Goal: Task Accomplishment & Management: Manage account settings

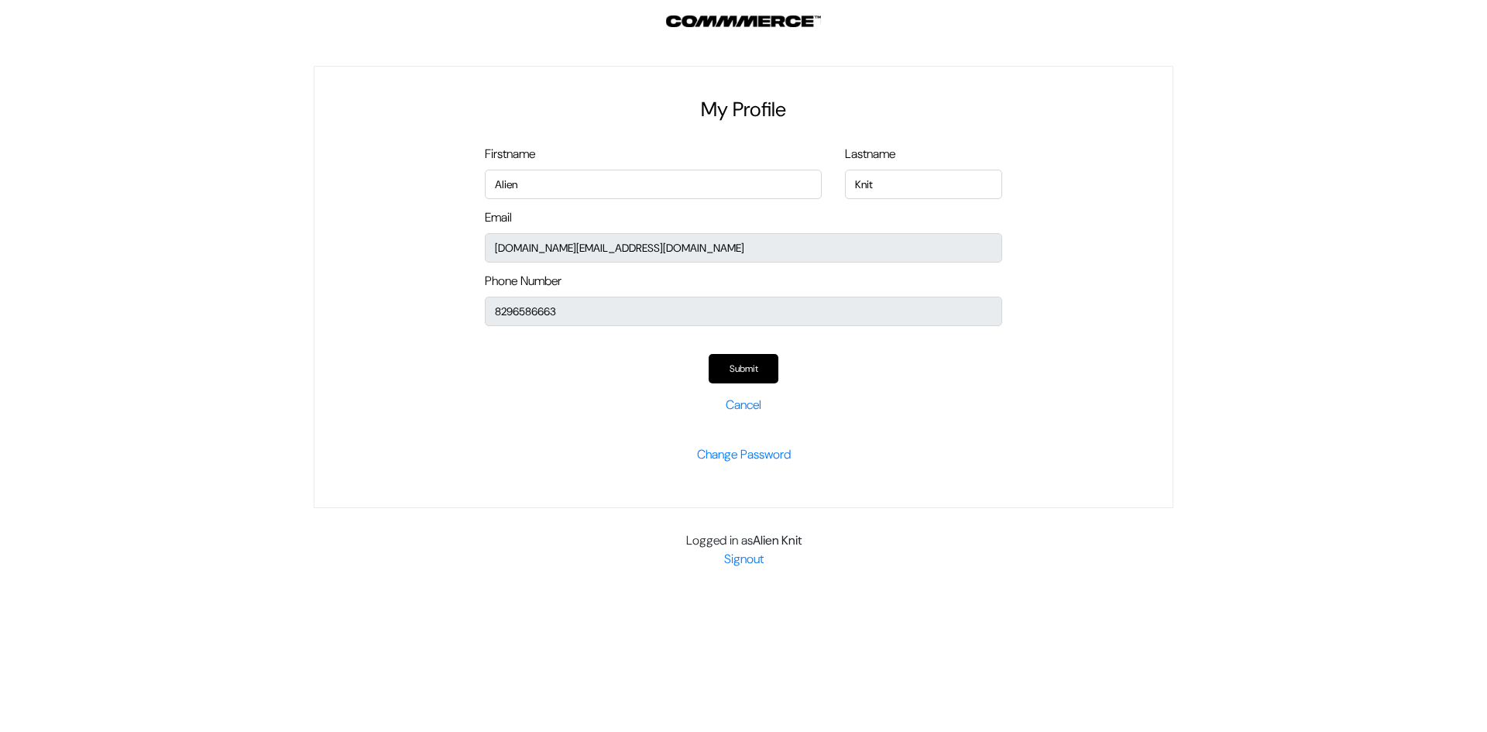
click at [739, 352] on p "Submit" at bounding box center [743, 359] width 517 height 48
click at [743, 369] on button "Submit" at bounding box center [744, 368] width 70 height 29
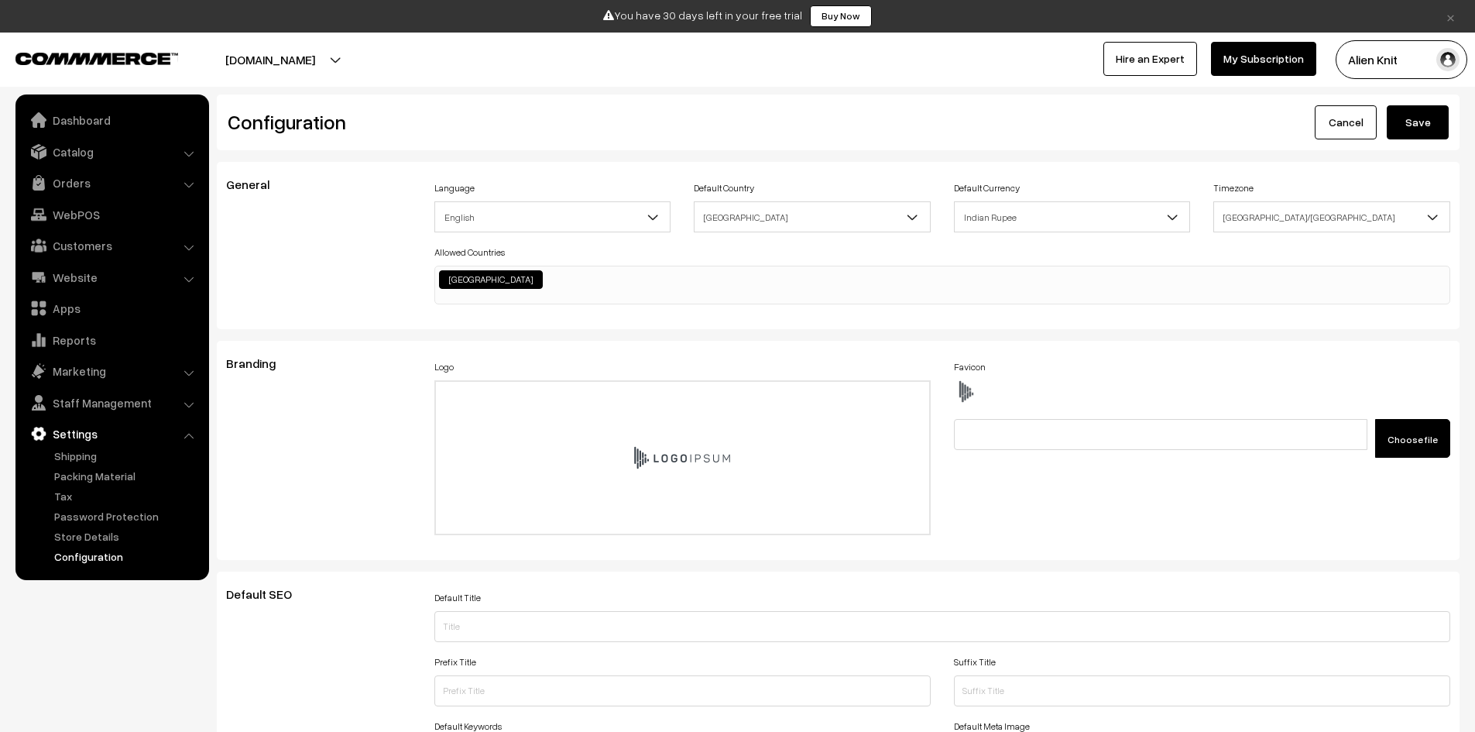
scroll to position [1246, 0]
click at [113, 112] on link "Dashboard" at bounding box center [111, 120] width 184 height 28
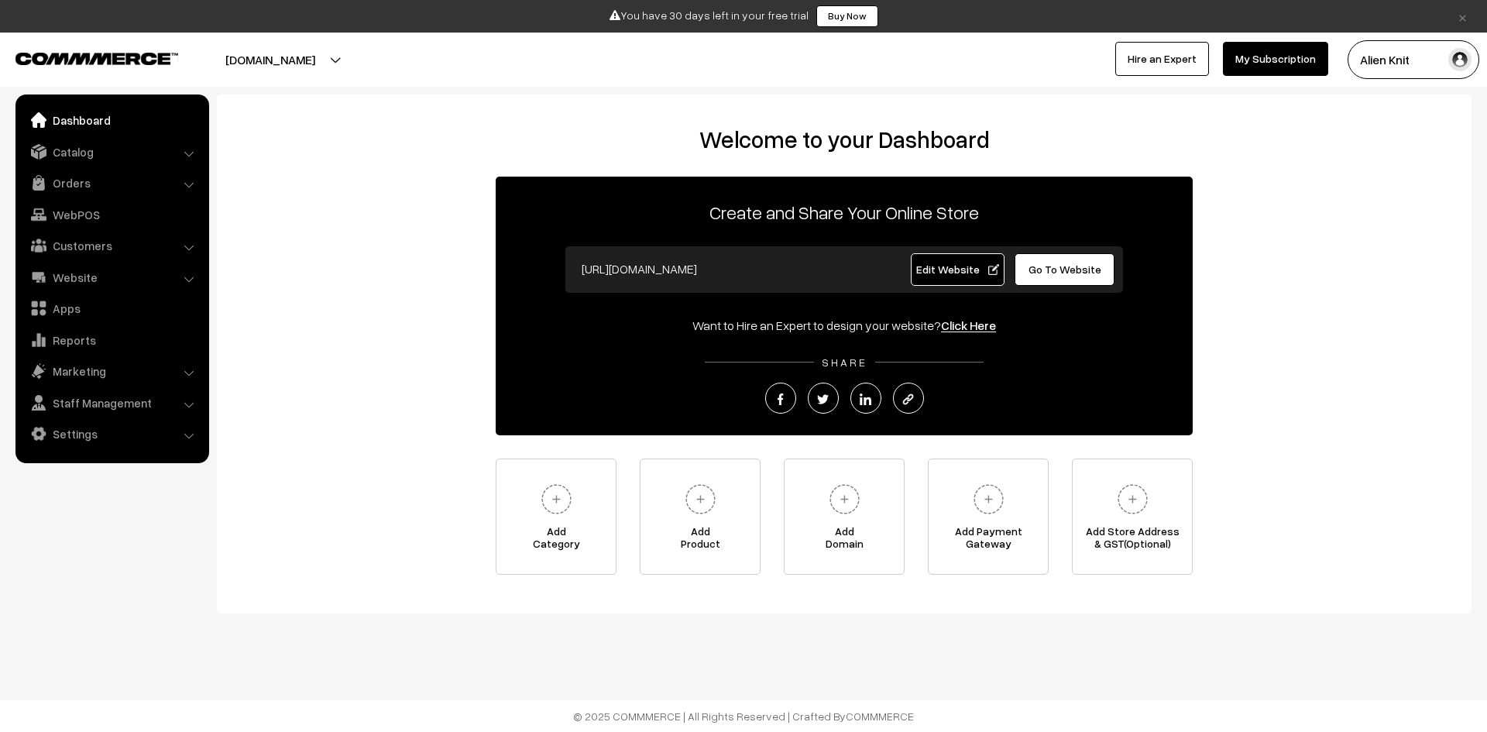
click at [331, 60] on button "[DOMAIN_NAME]" at bounding box center [270, 59] width 198 height 39
click at [946, 265] on span "Edit Website" at bounding box center [957, 268] width 83 height 13
click at [1085, 261] on link "Go To Website" at bounding box center [1064, 269] width 100 height 33
drag, startPoint x: 736, startPoint y: 266, endPoint x: 669, endPoint y: 262, distance: 67.4
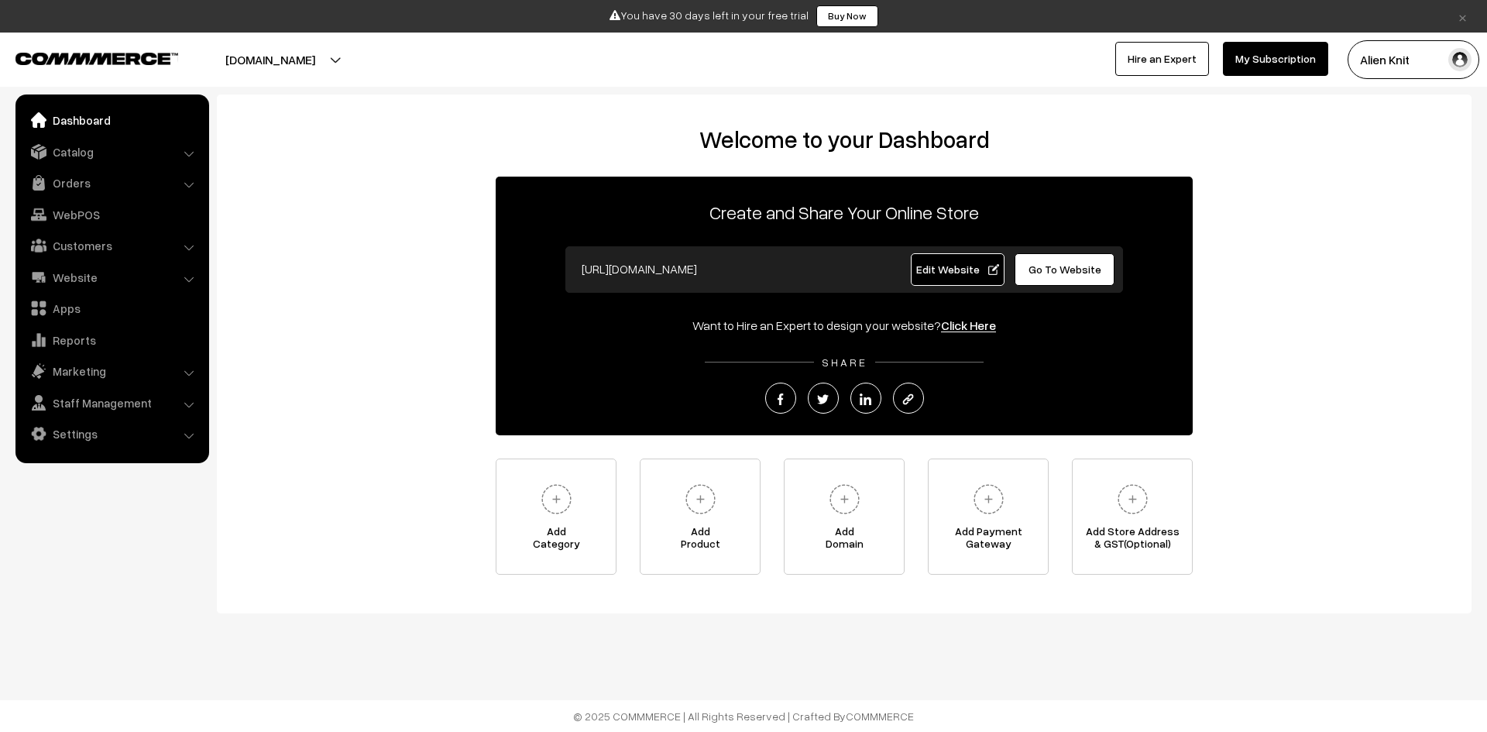
click at [669, 262] on input "https://alien-knit.commmerce.com" at bounding box center [727, 268] width 306 height 31
click at [698, 247] on div "https://alien-knit.commmerce.com Edit Website Go To Website" at bounding box center [844, 269] width 558 height 46
drag, startPoint x: 669, startPoint y: 271, endPoint x: 733, endPoint y: 271, distance: 64.3
click at [733, 271] on input "[URL][DOMAIN_NAME]" at bounding box center [727, 268] width 306 height 31
click at [722, 272] on input "[URL][DOMAIN_NAME]" at bounding box center [727, 268] width 306 height 31
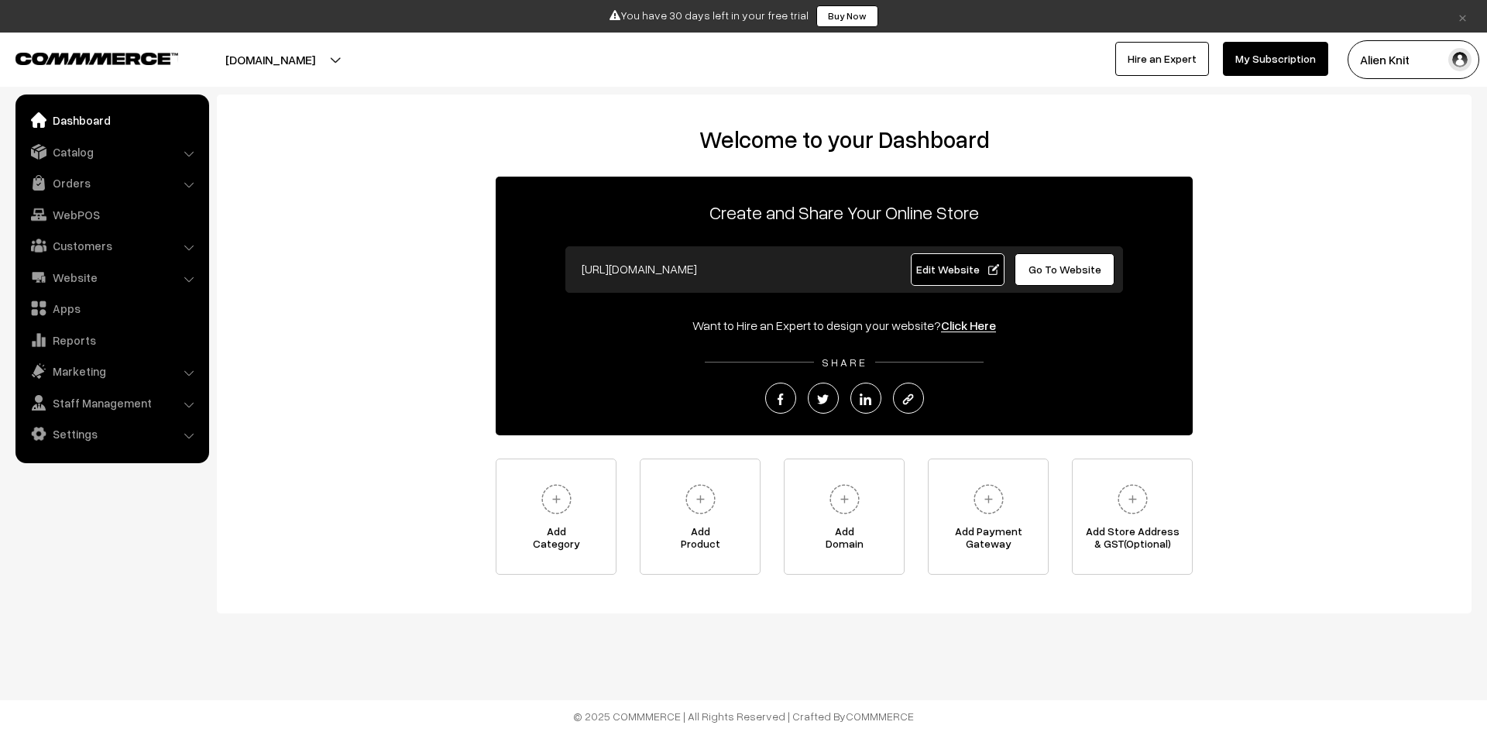
drag, startPoint x: 671, startPoint y: 268, endPoint x: 734, endPoint y: 267, distance: 63.5
click at [734, 267] on input "[URL][DOMAIN_NAME]" at bounding box center [727, 268] width 306 height 31
click at [147, 410] on link "Staff Management" at bounding box center [111, 403] width 184 height 28
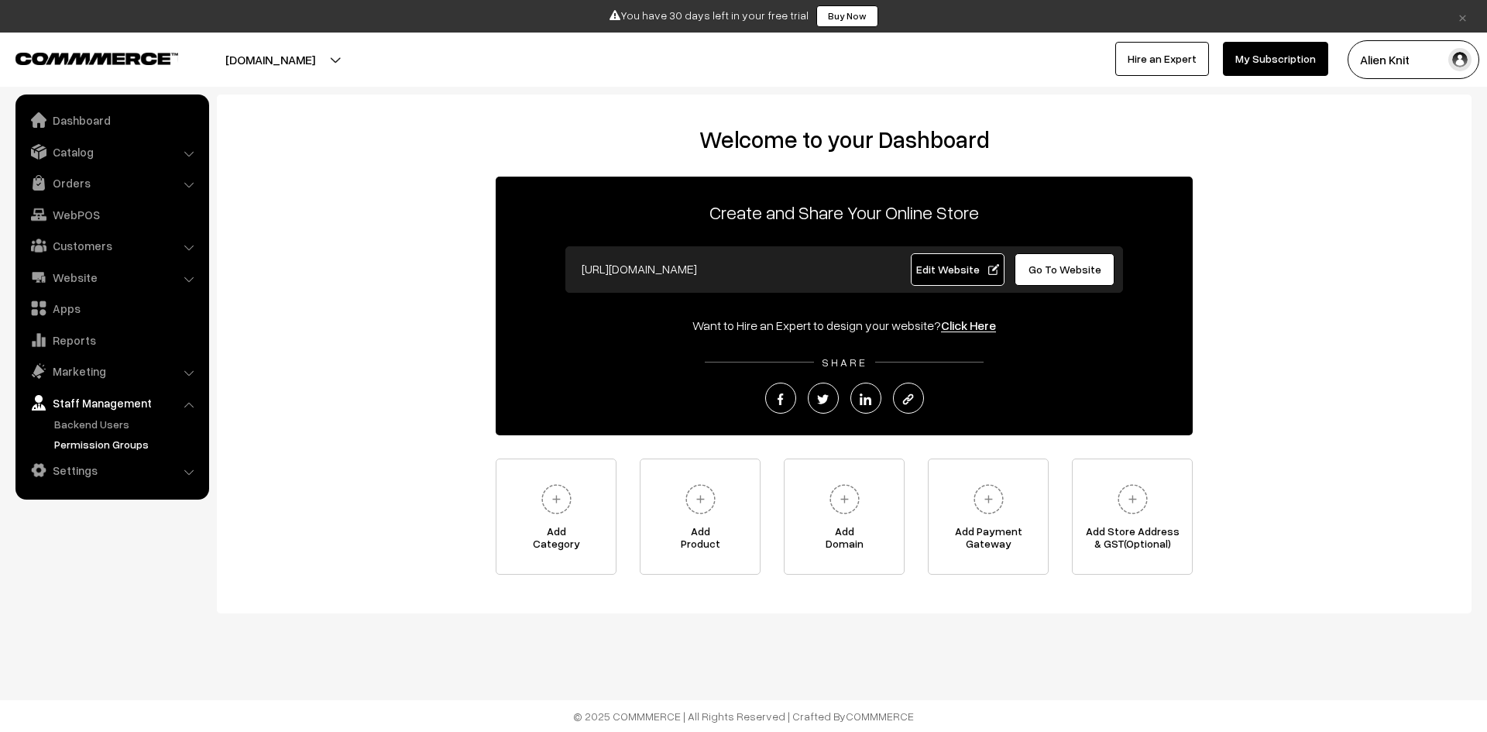
click at [128, 439] on link "Permission Groups" at bounding box center [126, 444] width 153 height 16
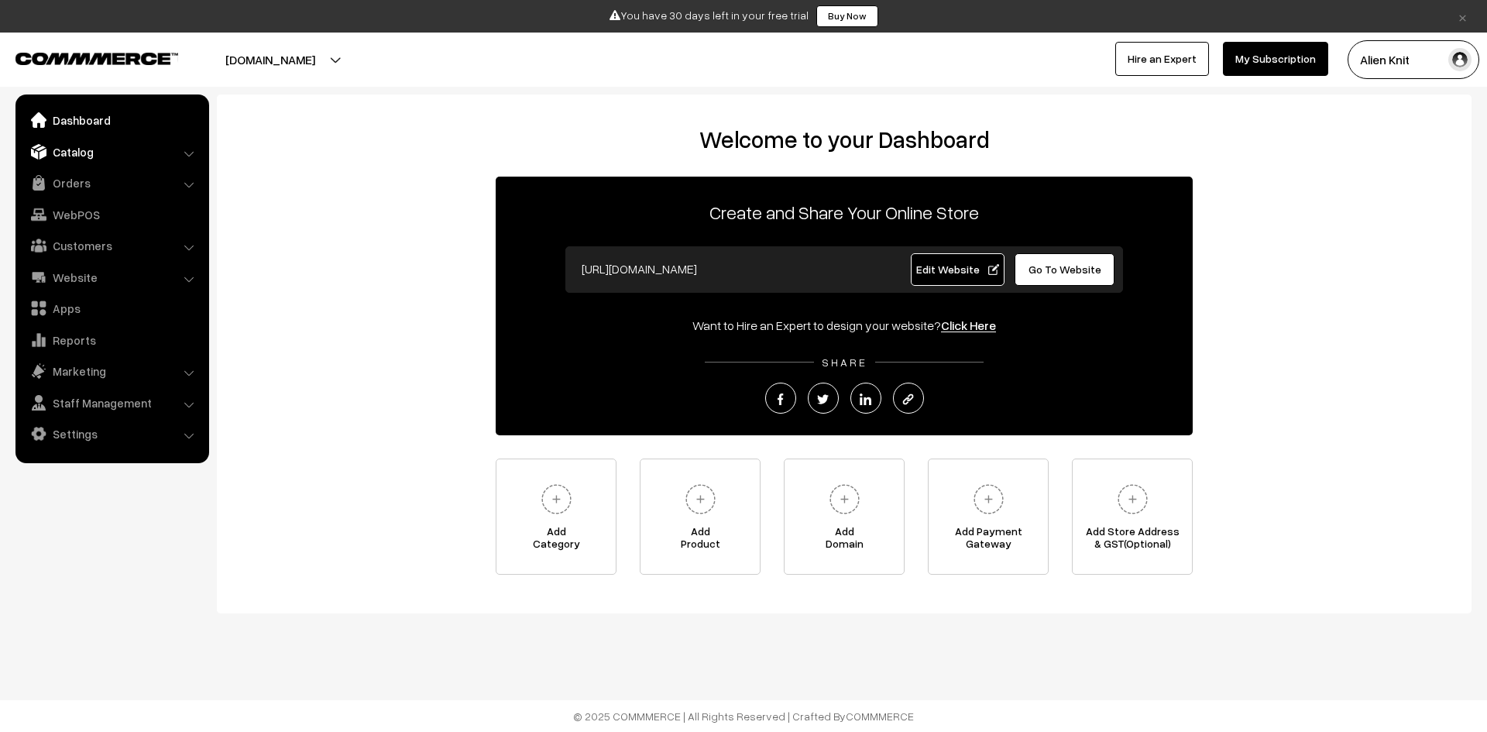
click at [175, 155] on link "Catalog" at bounding box center [111, 152] width 184 height 28
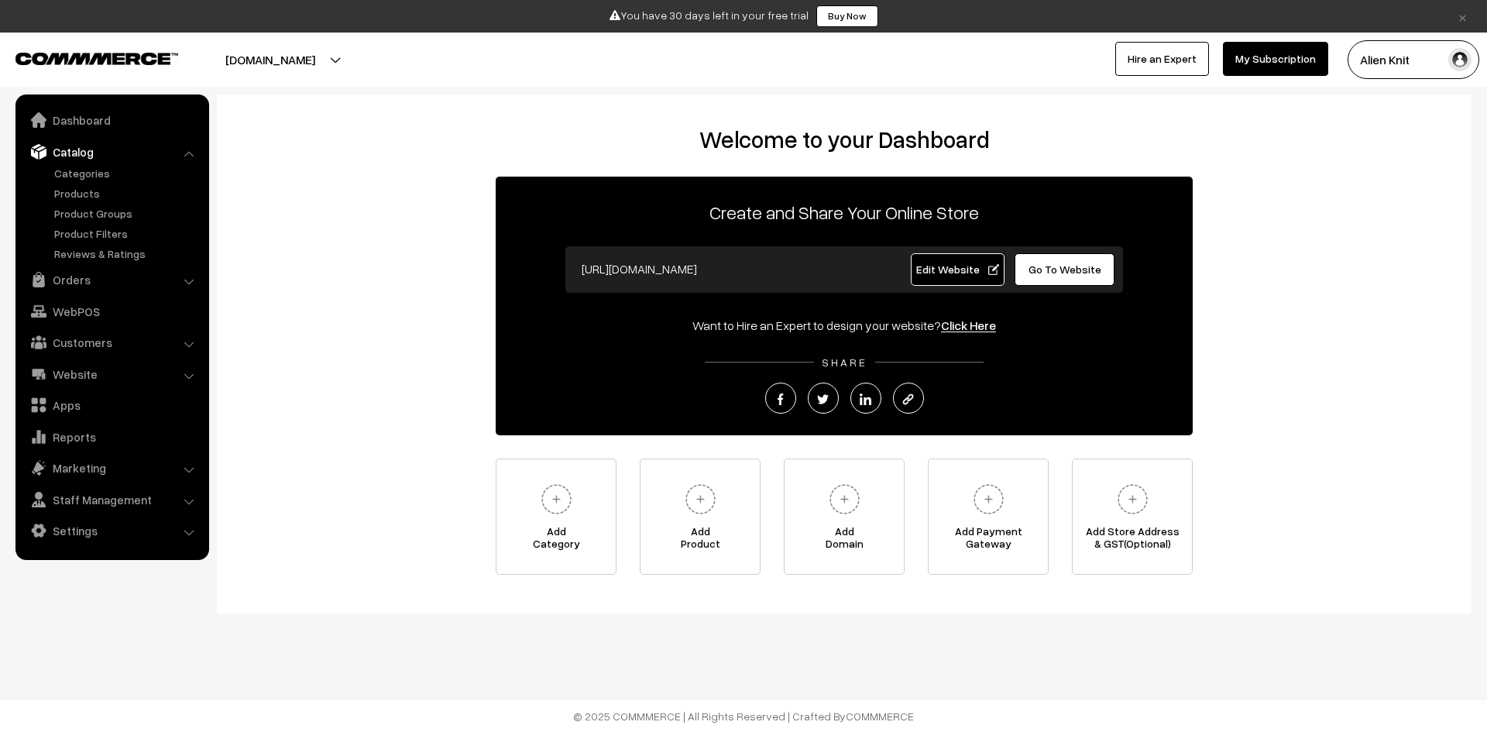
click at [184, 277] on li "Orders Orders" at bounding box center [112, 280] width 186 height 28
click at [179, 372] on link "Website" at bounding box center [111, 374] width 184 height 28
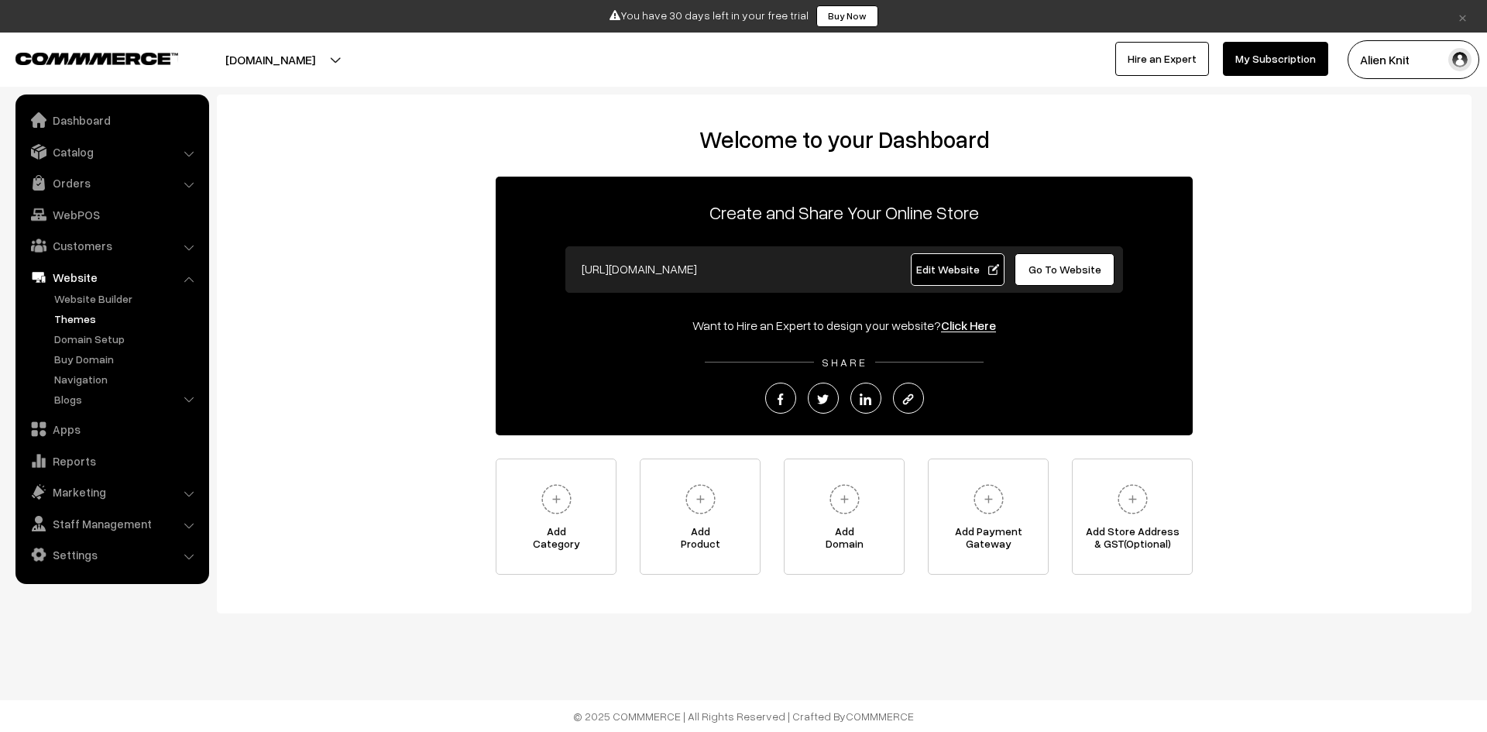
click at [98, 317] on link "Themes" at bounding box center [126, 319] width 153 height 16
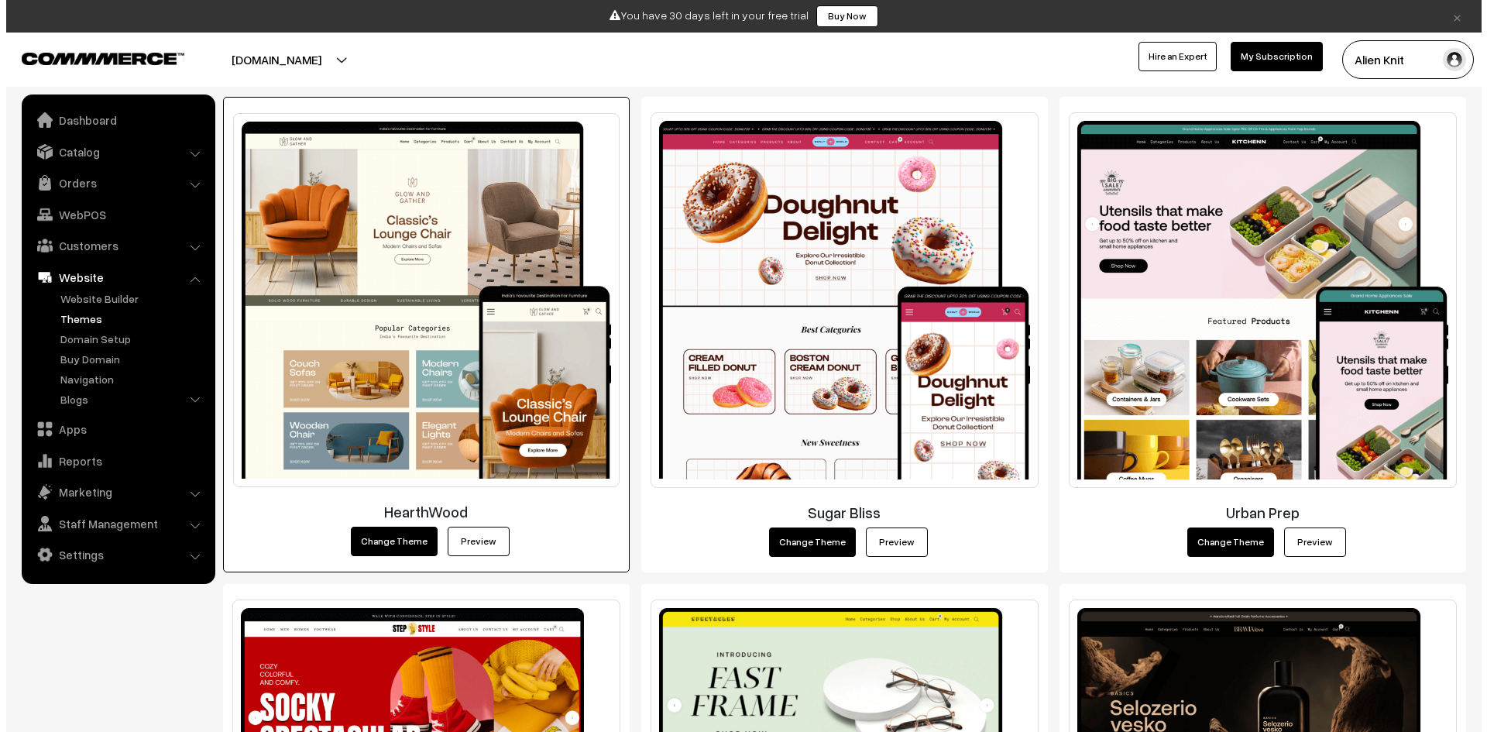
scroll to position [310, 0]
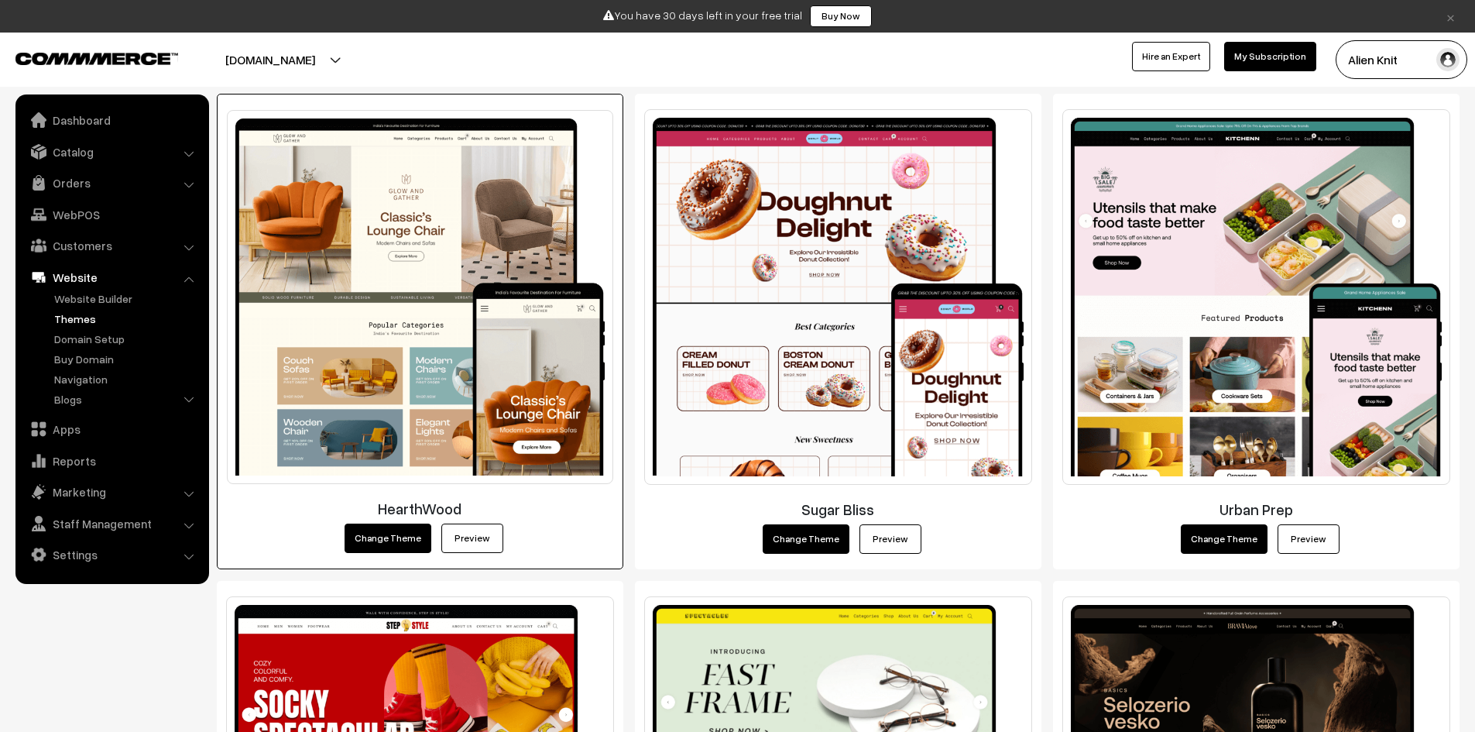
click at [410, 531] on button "Change Theme" at bounding box center [388, 537] width 87 height 29
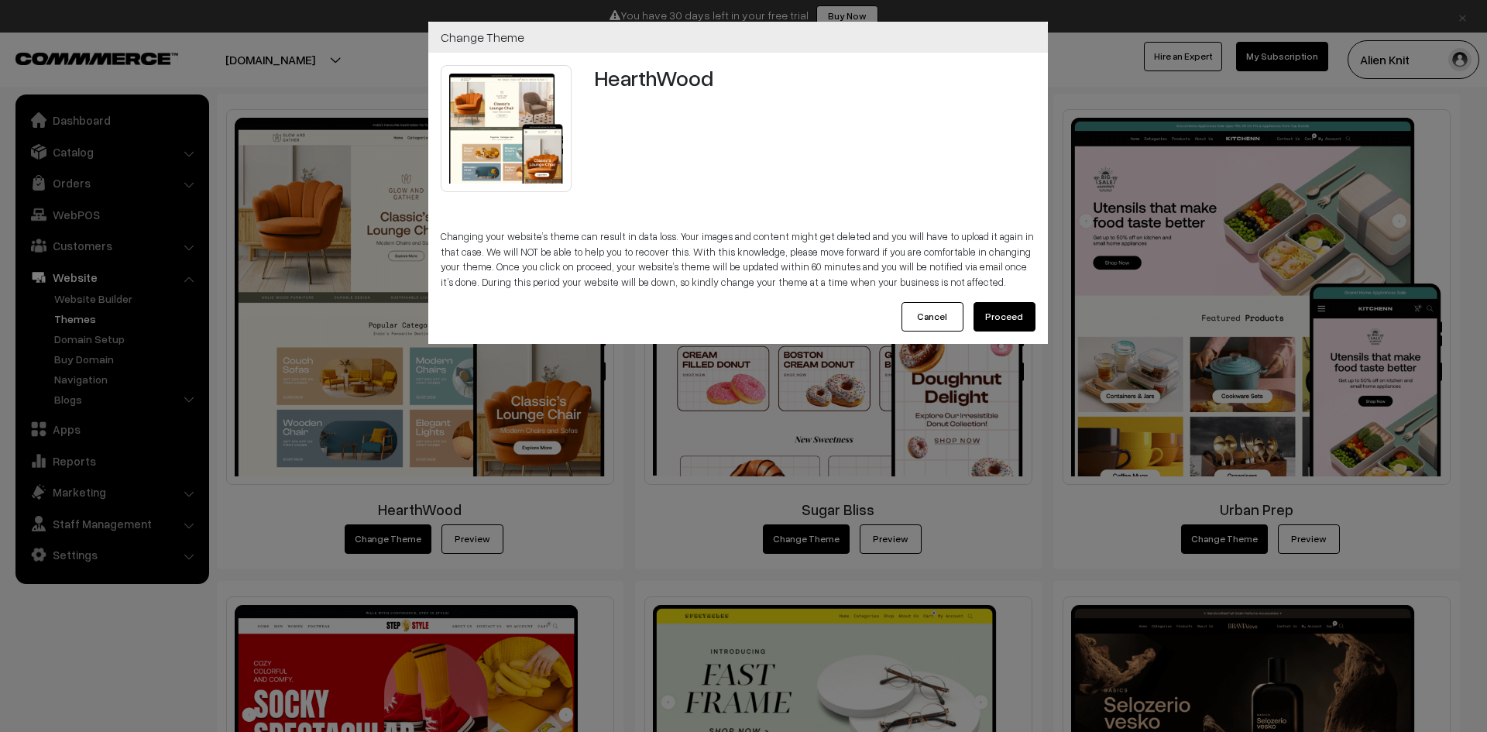
click at [1000, 314] on button "Proceed" at bounding box center [1004, 316] width 62 height 29
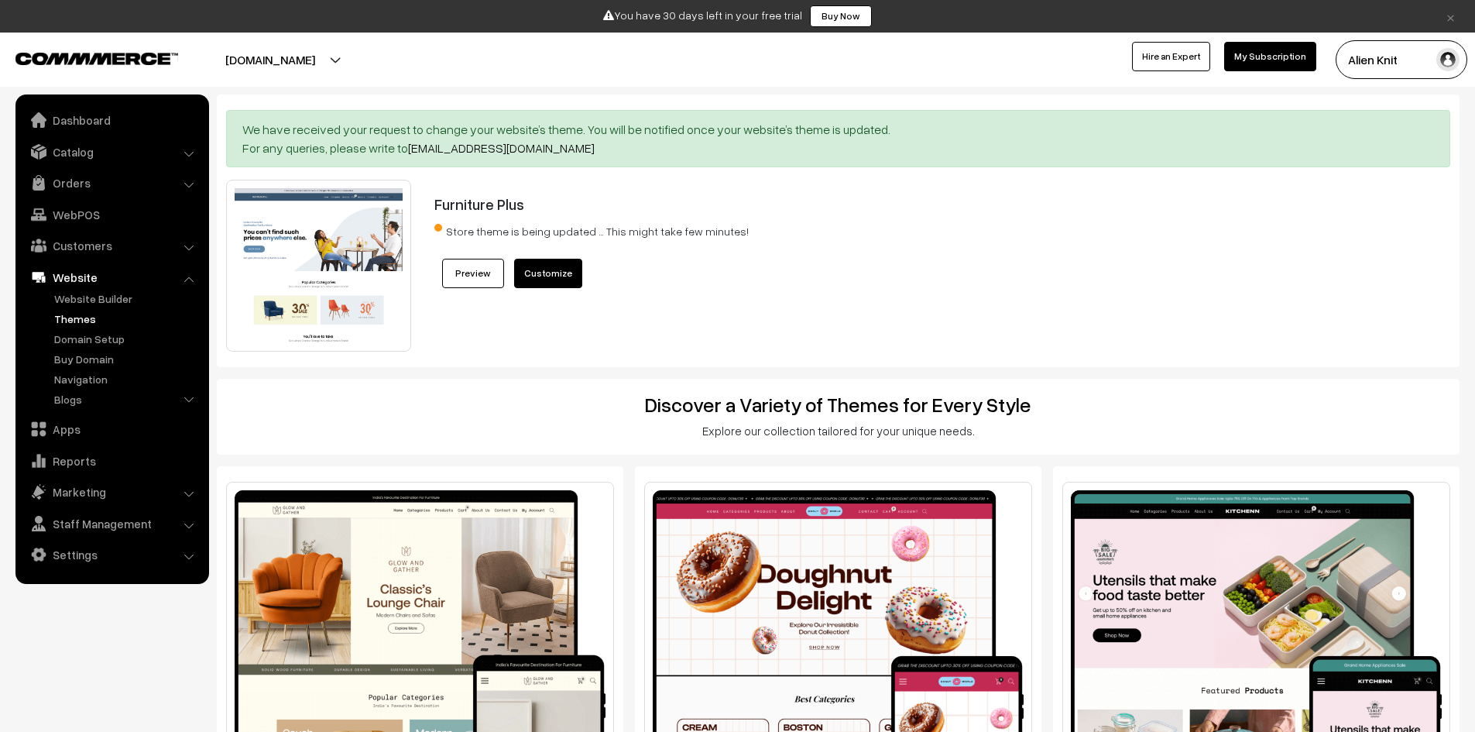
click at [472, 275] on link "Preview" at bounding box center [473, 273] width 62 height 29
click at [101, 64] on img at bounding box center [96, 59] width 163 height 12
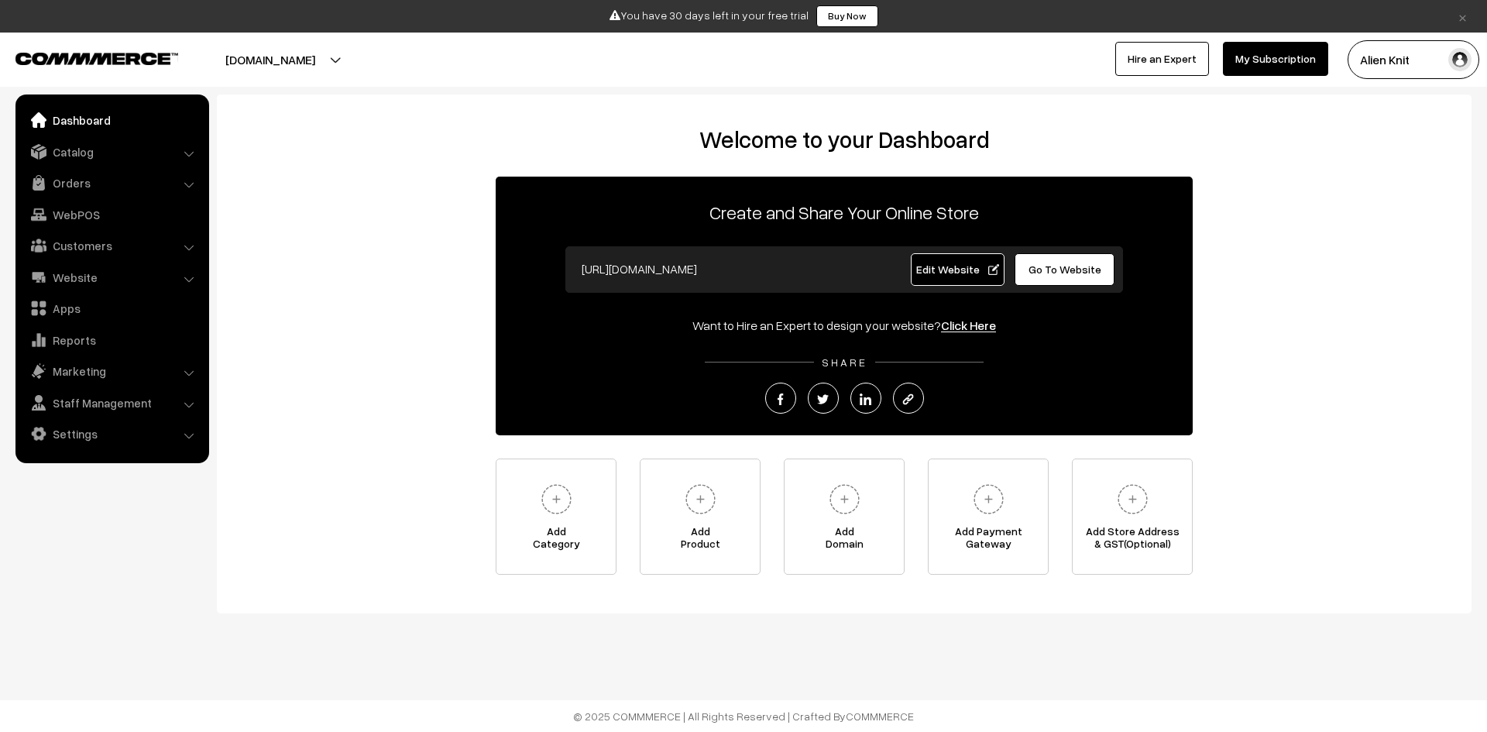
click at [1046, 268] on span "Go To Website" at bounding box center [1064, 268] width 73 height 13
click at [976, 332] on link "Click Here" at bounding box center [968, 324] width 55 height 15
click at [959, 325] on link "Click Here" at bounding box center [968, 324] width 55 height 15
click at [173, 425] on link "Settings" at bounding box center [111, 434] width 184 height 28
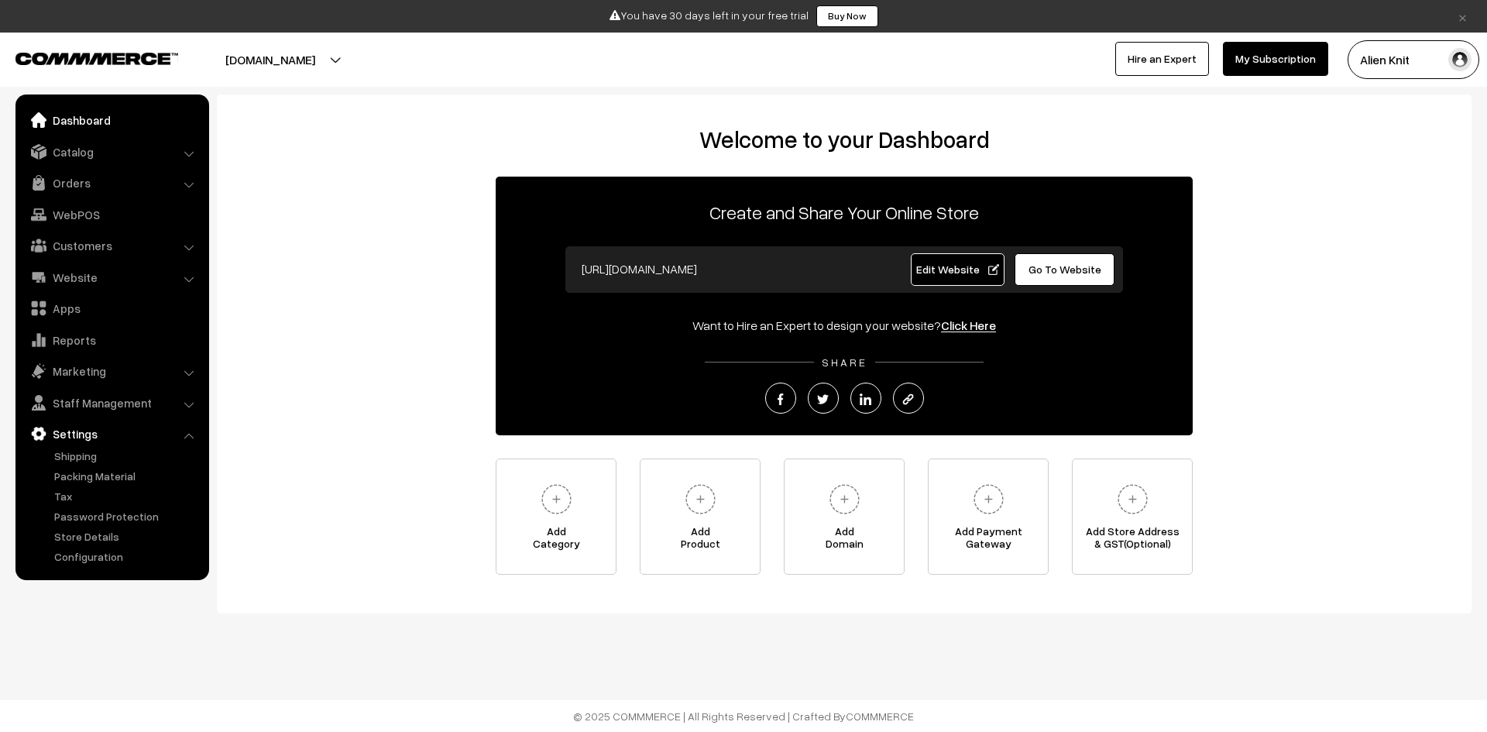
click at [120, 125] on link "Dashboard" at bounding box center [111, 120] width 184 height 28
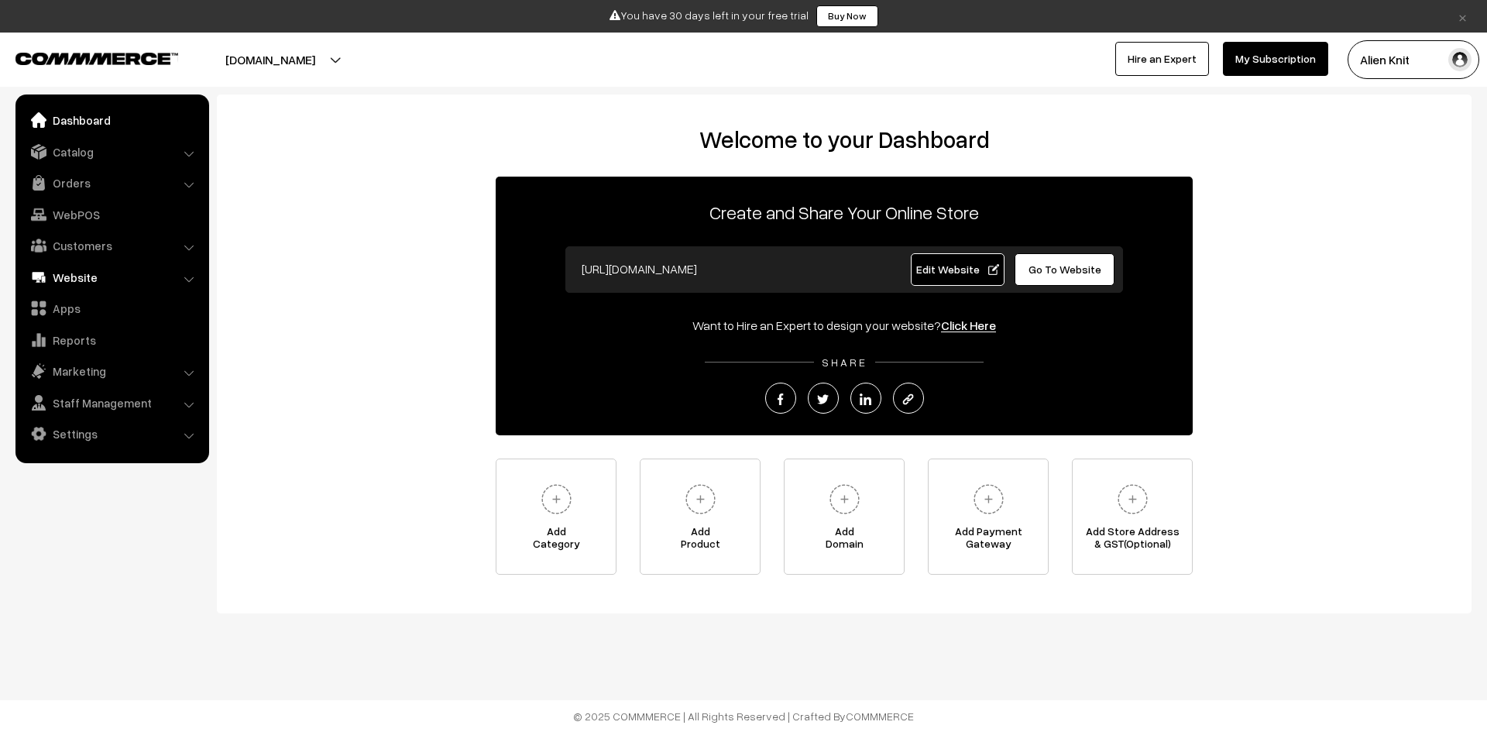
click at [133, 278] on link "Website" at bounding box center [111, 277] width 184 height 28
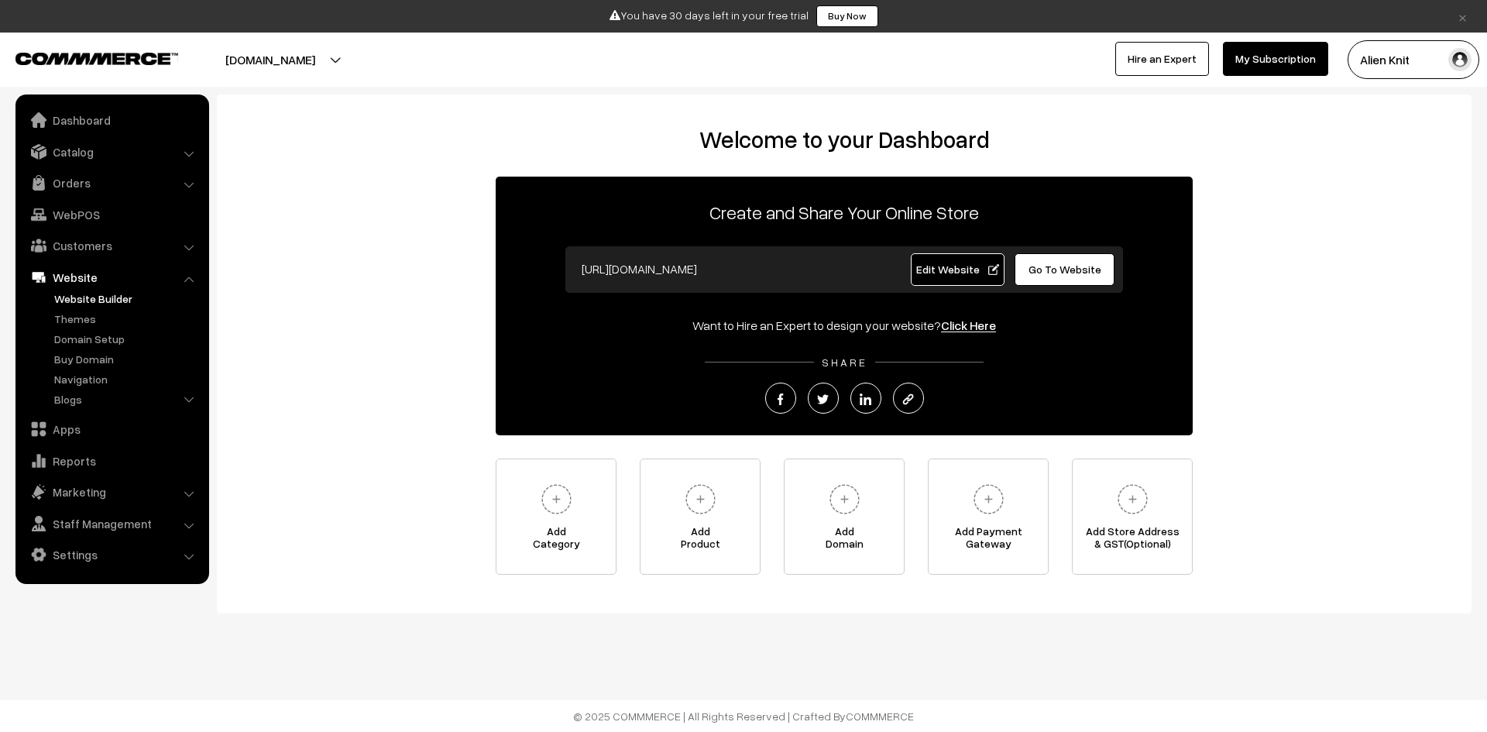
click at [112, 303] on link "Website Builder" at bounding box center [126, 298] width 153 height 16
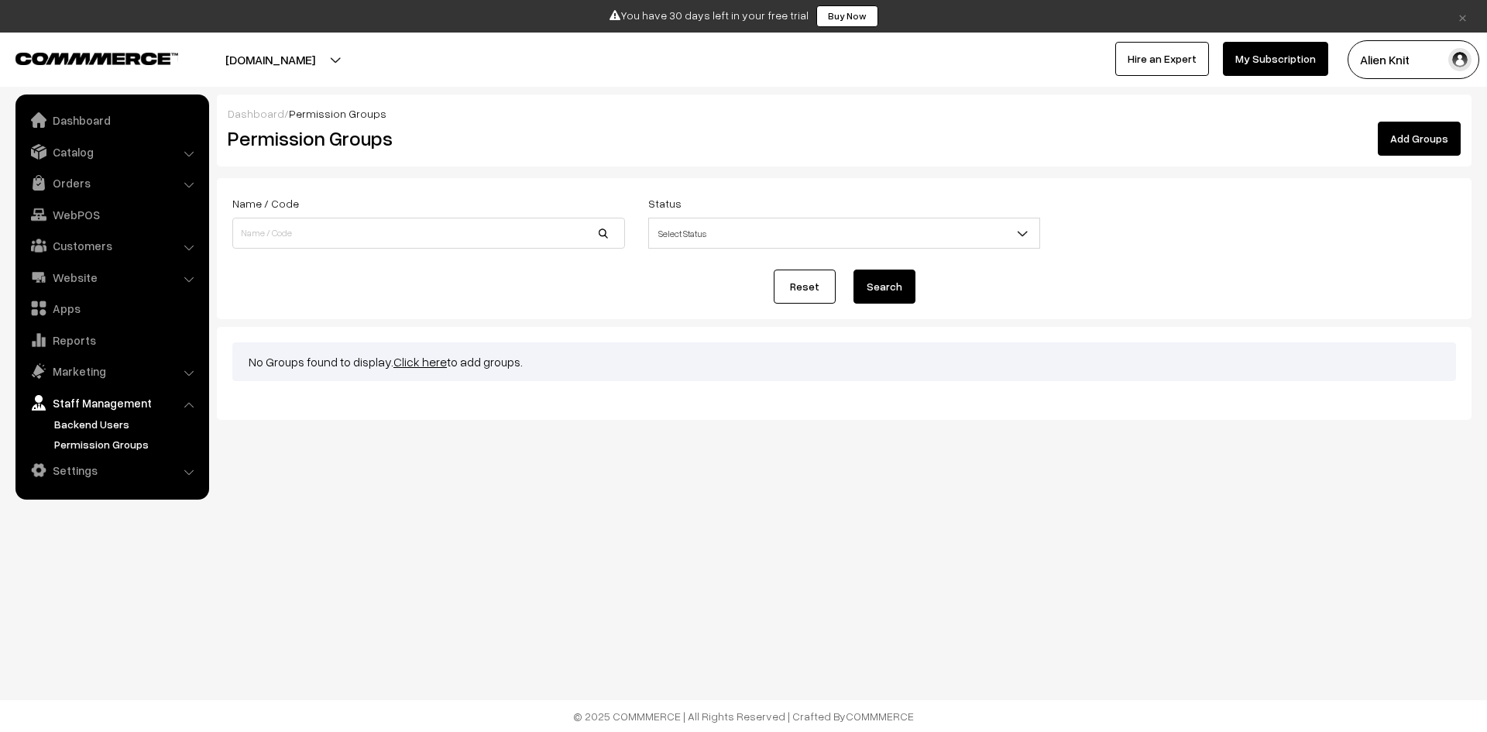
click at [115, 427] on link "Backend Users" at bounding box center [126, 424] width 153 height 16
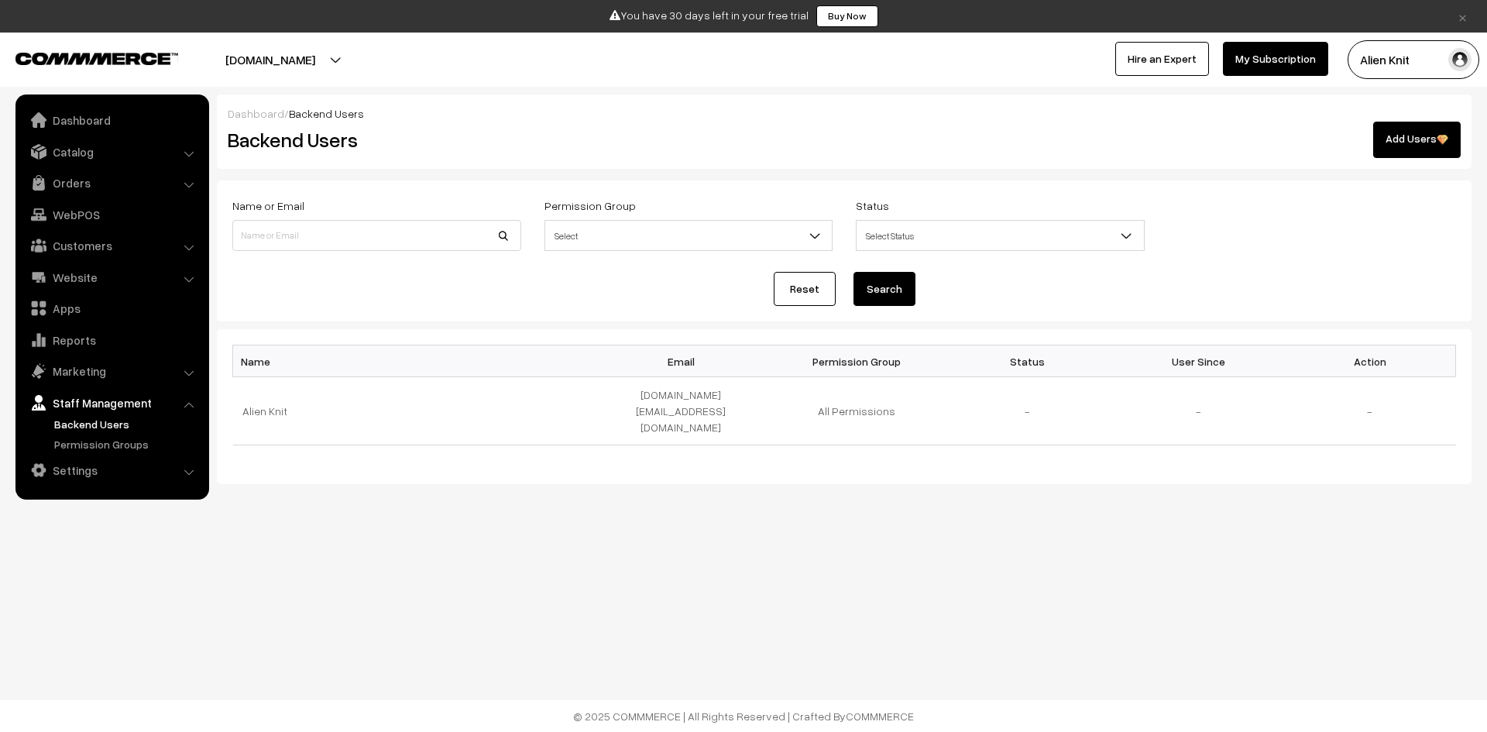
click at [69, 105] on ul "Dashboard Catalog" at bounding box center [112, 296] width 194 height 405
click at [65, 112] on link "Dashboard" at bounding box center [111, 120] width 184 height 28
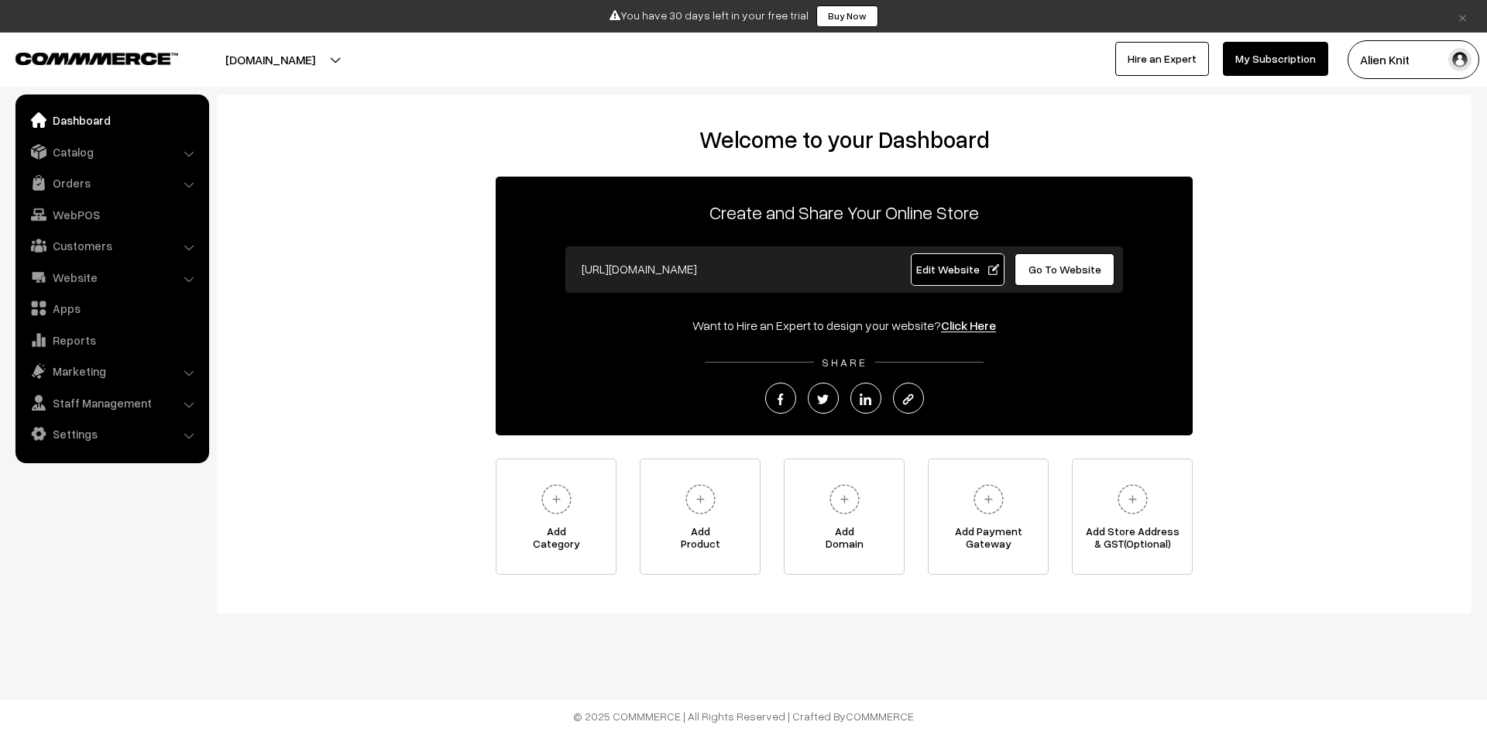
click at [130, 152] on link "Catalog" at bounding box center [111, 152] width 184 height 28
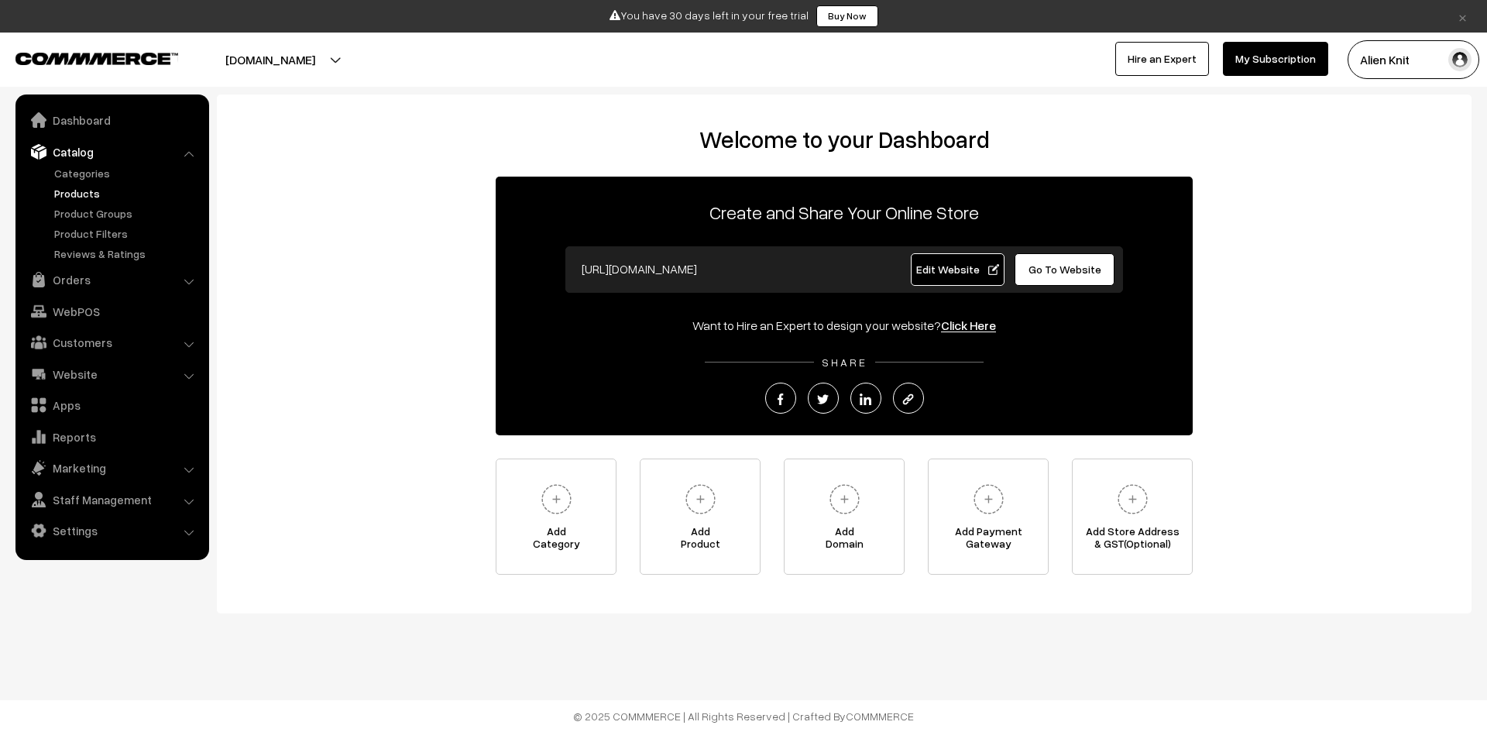
click at [95, 190] on link "Products" at bounding box center [126, 193] width 153 height 16
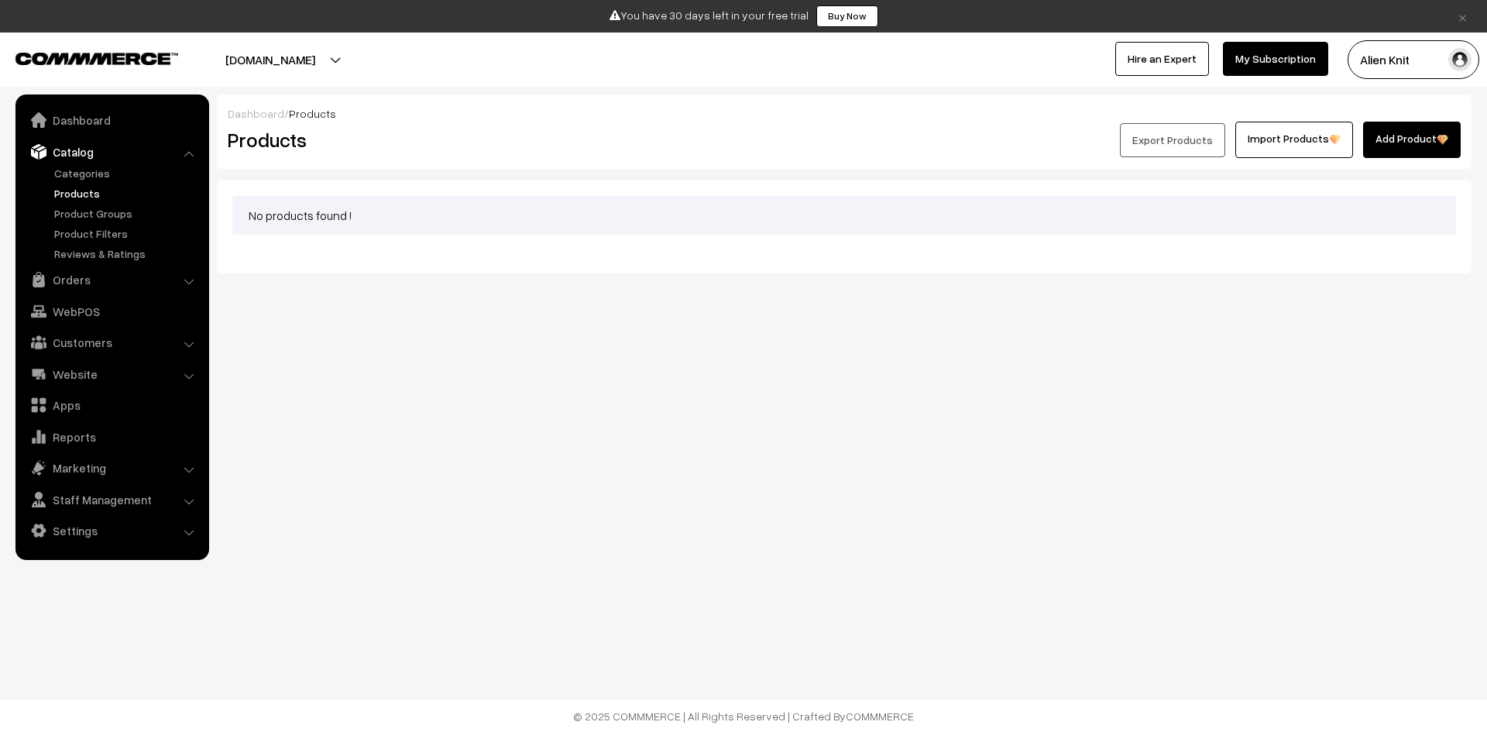
click at [1412, 149] on link "Add Product" at bounding box center [1412, 140] width 98 height 36
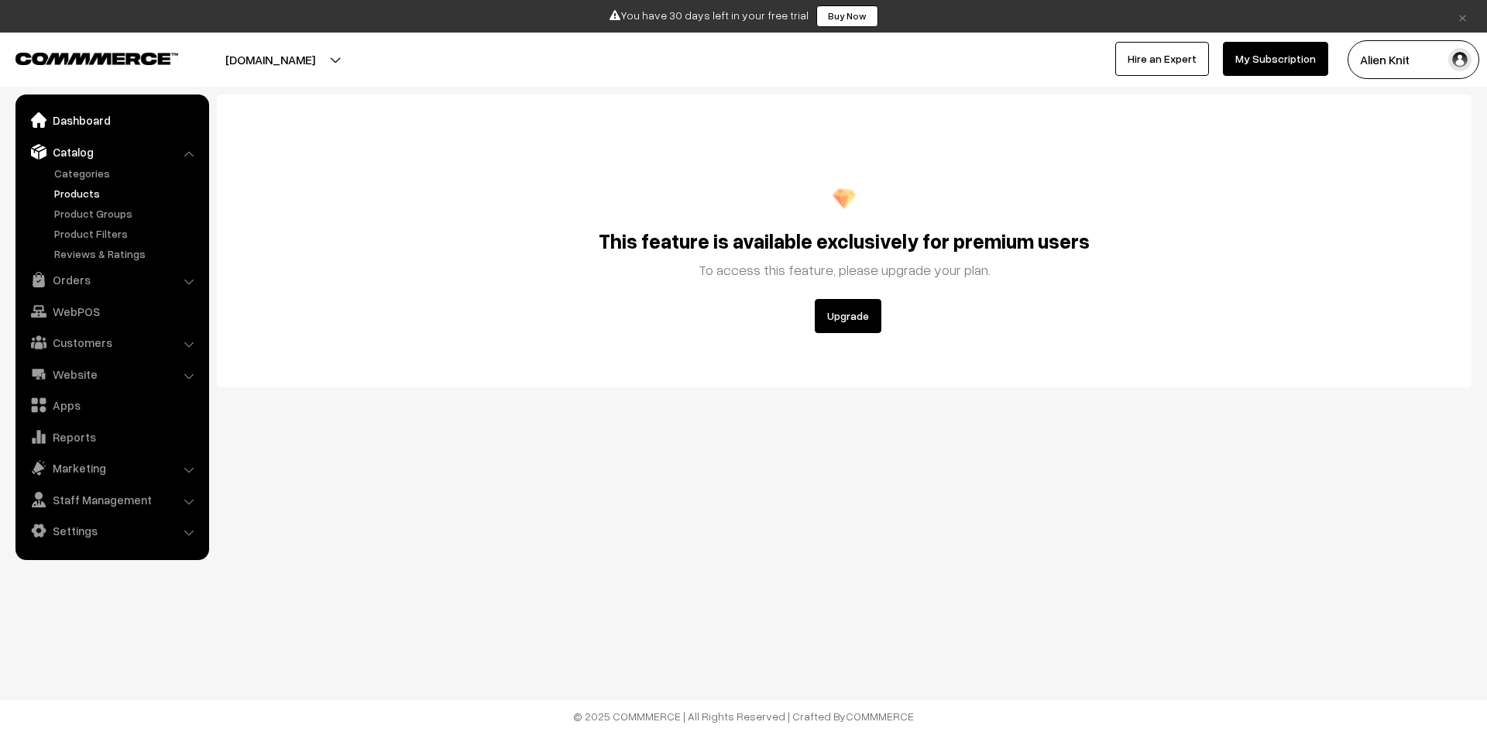
click at [103, 118] on link "Dashboard" at bounding box center [111, 120] width 184 height 28
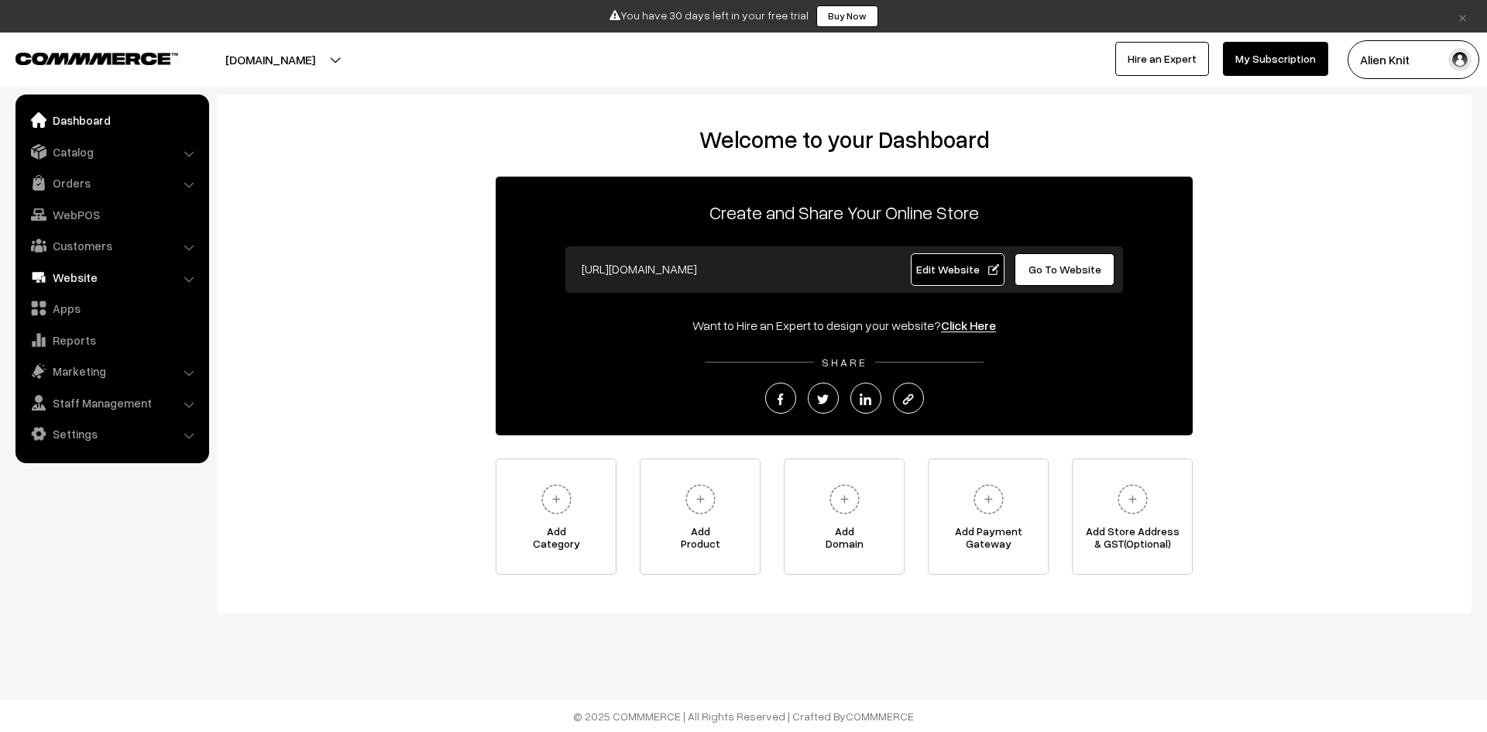
click at [161, 272] on link "Website" at bounding box center [111, 277] width 184 height 28
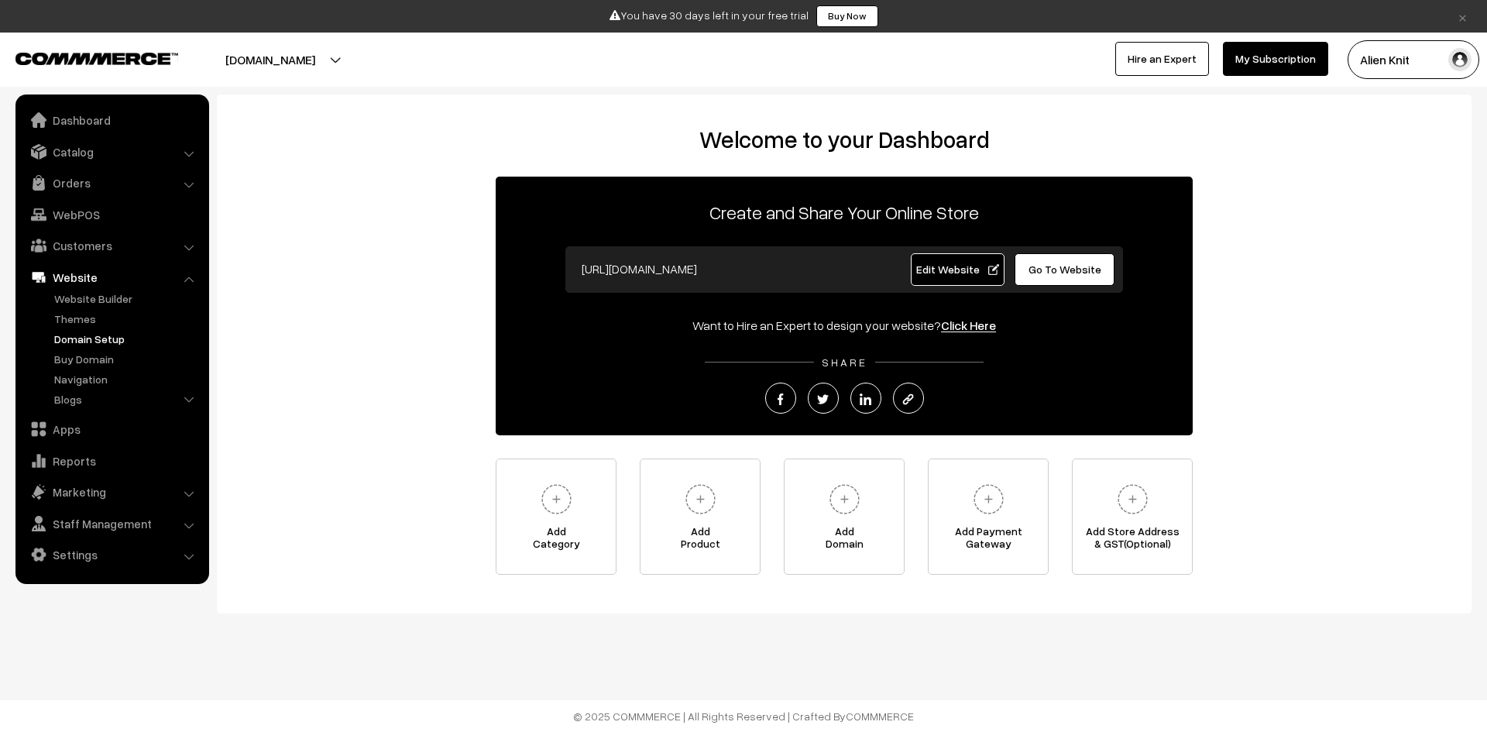
click at [115, 336] on link "Domain Setup" at bounding box center [126, 339] width 153 height 16
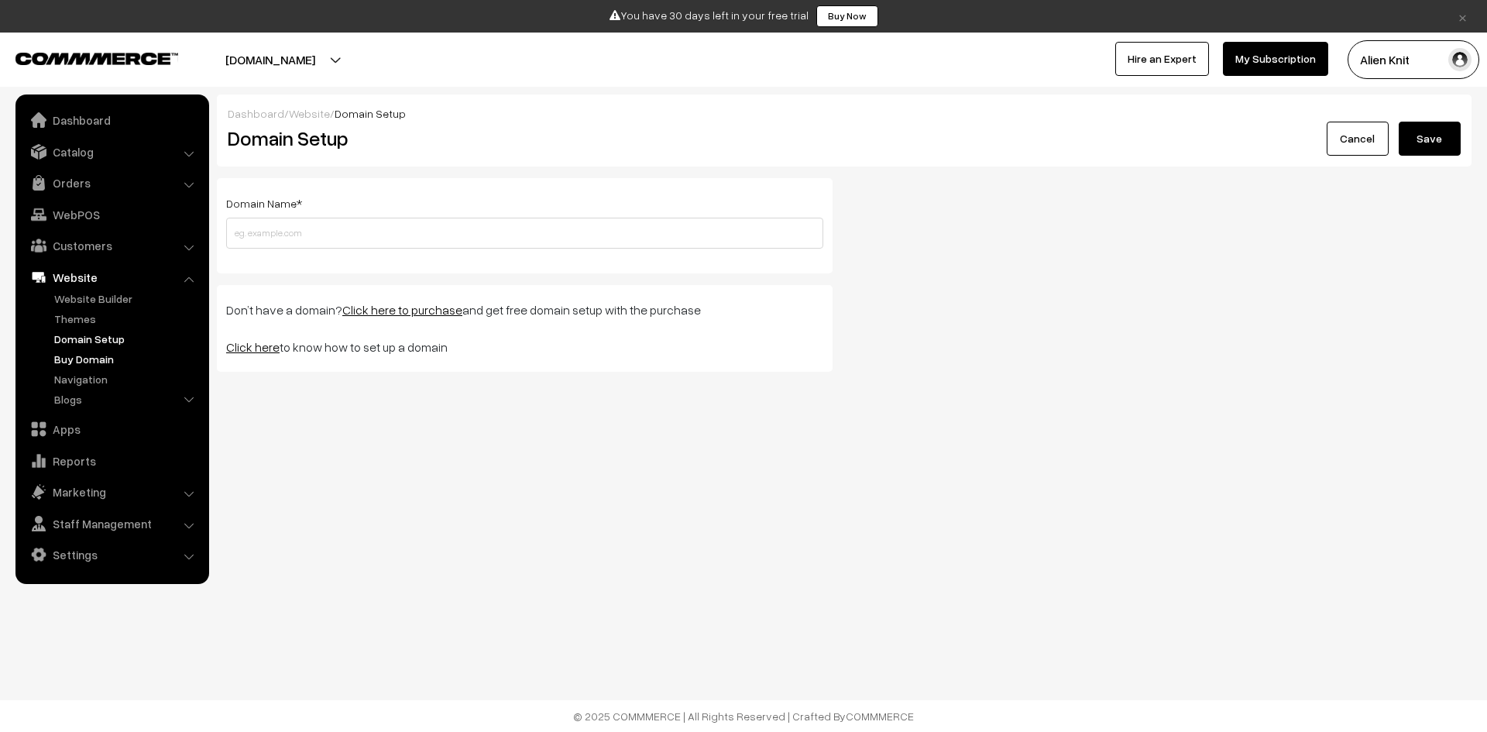
click at [92, 355] on link "Buy Domain" at bounding box center [126, 359] width 153 height 16
click at [99, 108] on link "Dashboard" at bounding box center [111, 120] width 184 height 28
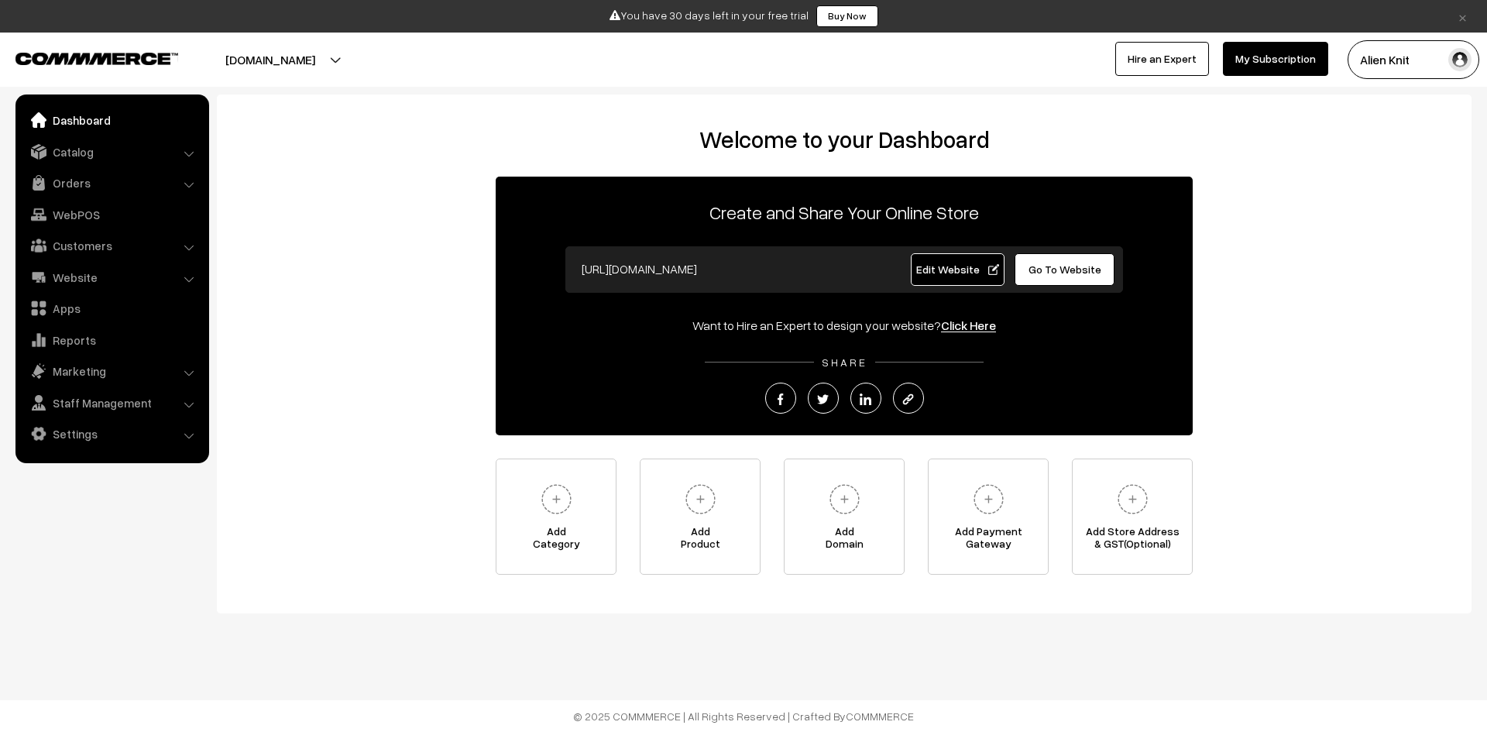
click at [974, 273] on span "Edit Website" at bounding box center [957, 268] width 83 height 13
click at [1080, 265] on span "Go To Website" at bounding box center [1064, 268] width 73 height 13
click at [339, 66] on button "[DOMAIN_NAME]" at bounding box center [270, 59] width 198 height 39
click at [259, 104] on div "Welcome to your Dashboard Create and Share Your Online Store https://alien-knit…" at bounding box center [844, 353] width 1254 height 519
click at [172, 271] on link "Website" at bounding box center [111, 277] width 184 height 28
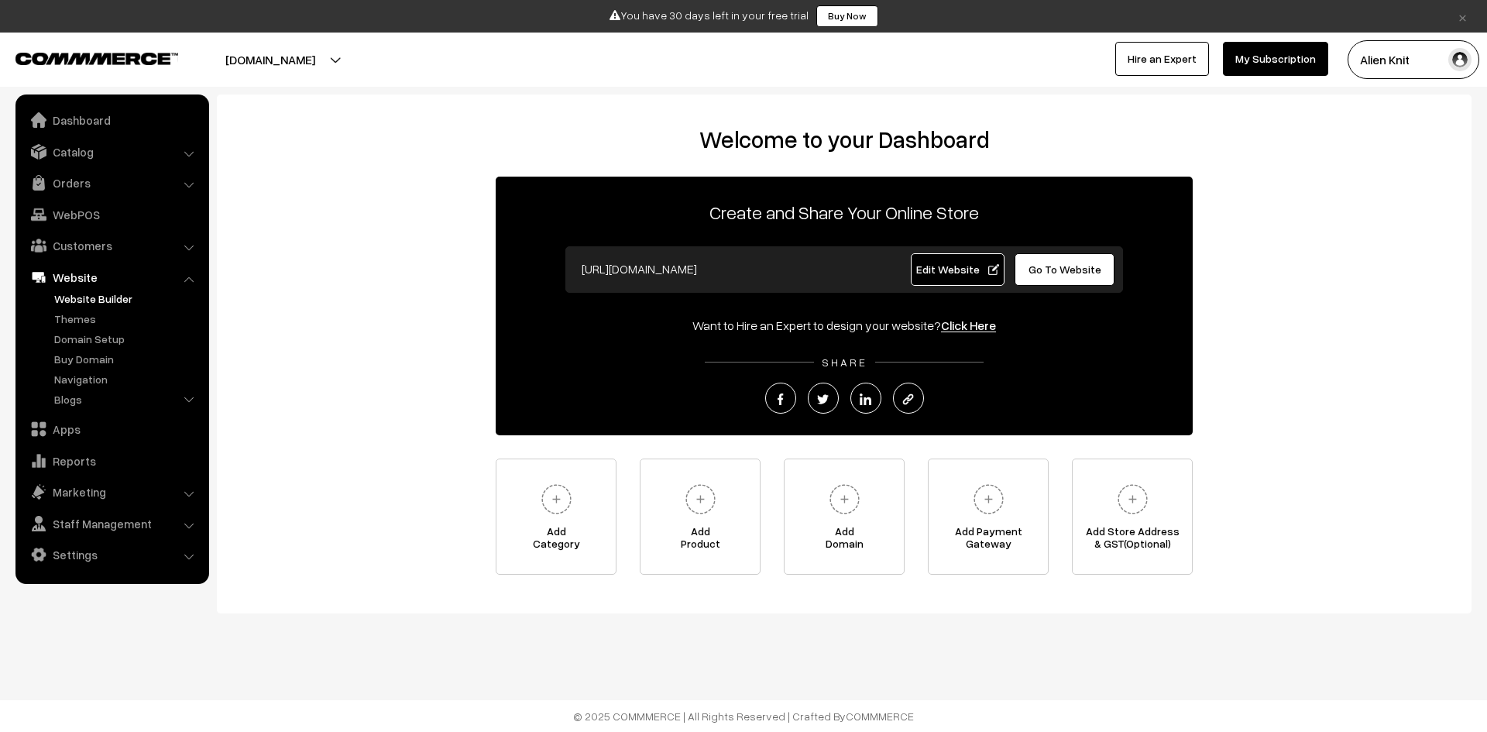
click at [128, 300] on link "Website Builder" at bounding box center [126, 298] width 153 height 16
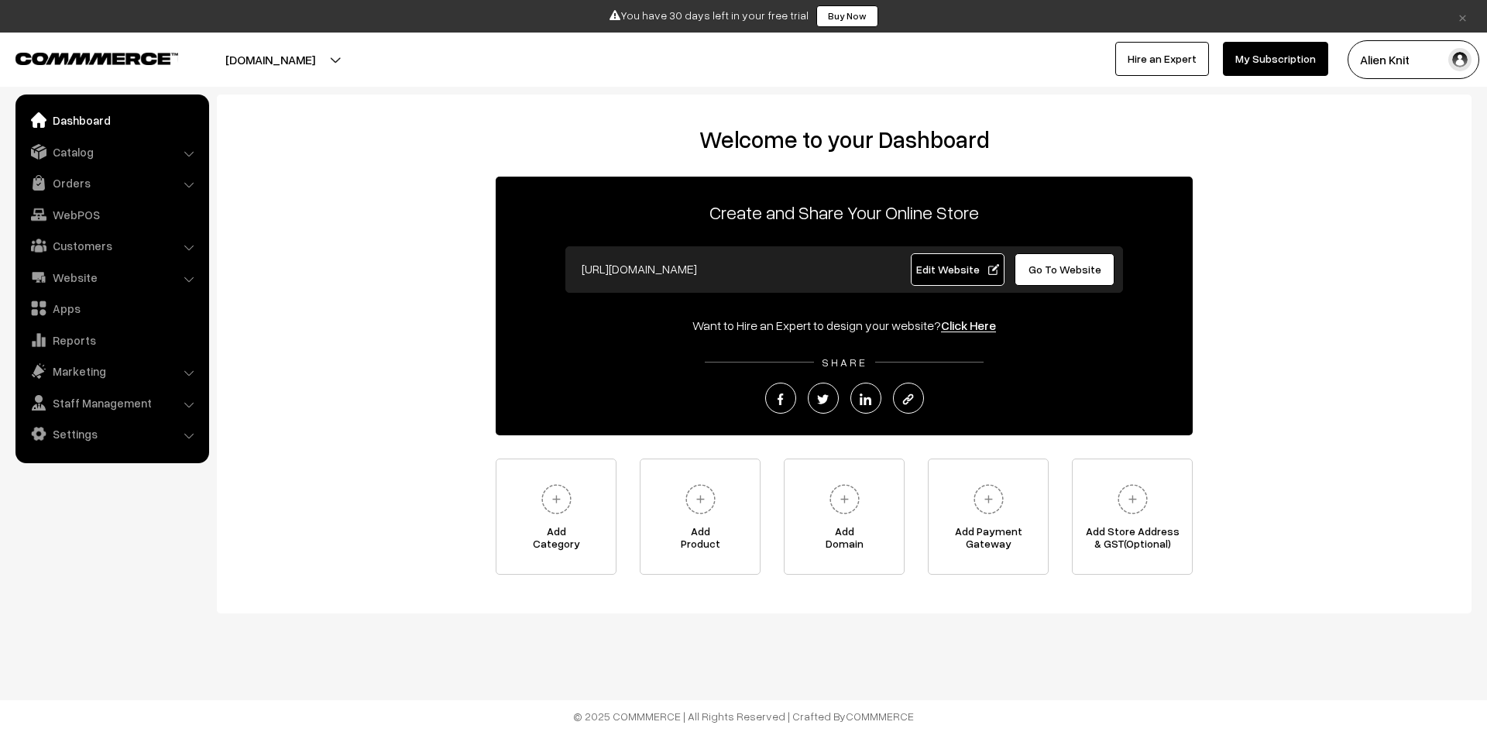
click at [1365, 58] on button "Alien Knit" at bounding box center [1413, 59] width 132 height 39
click at [1422, 177] on link "Support" at bounding box center [1413, 176] width 132 height 34
click at [1253, 464] on div "Welcome to your Dashboard Create and Share Your Online Store [URL][DOMAIN_NAME]…" at bounding box center [843, 349] width 1223 height 449
click at [290, 67] on button "[DOMAIN_NAME]" at bounding box center [270, 59] width 198 height 39
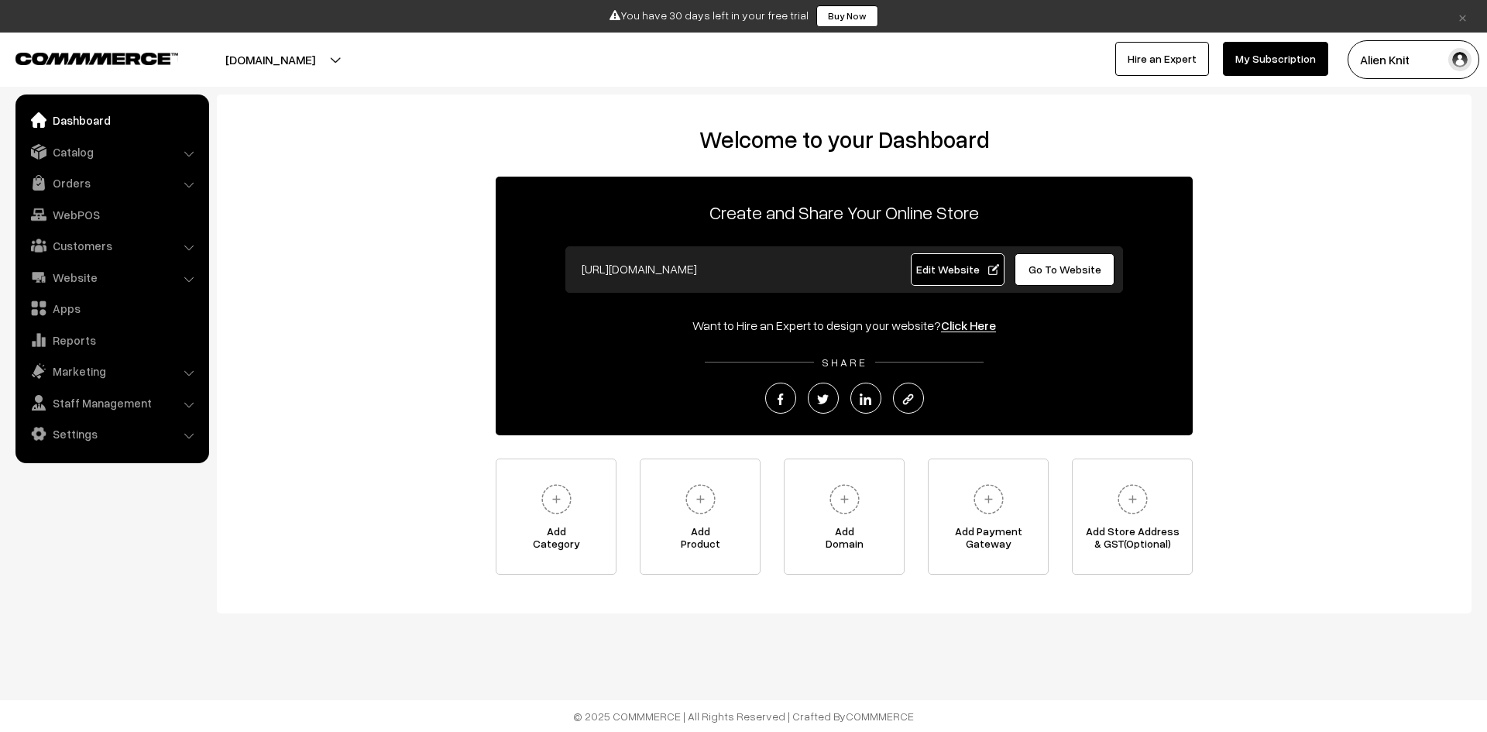
drag, startPoint x: 1273, startPoint y: 354, endPoint x: 1470, endPoint y: 323, distance: 199.1
click at [1470, 323] on div "Welcome to your Dashboard Create and Share Your Online Store https://alien-knit…" at bounding box center [844, 353] width 1254 height 519
click at [993, 495] on img at bounding box center [988, 499] width 43 height 43
click at [725, 508] on link "Add Product" at bounding box center [700, 516] width 121 height 116
click at [583, 517] on link "Add Category" at bounding box center [556, 516] width 121 height 116
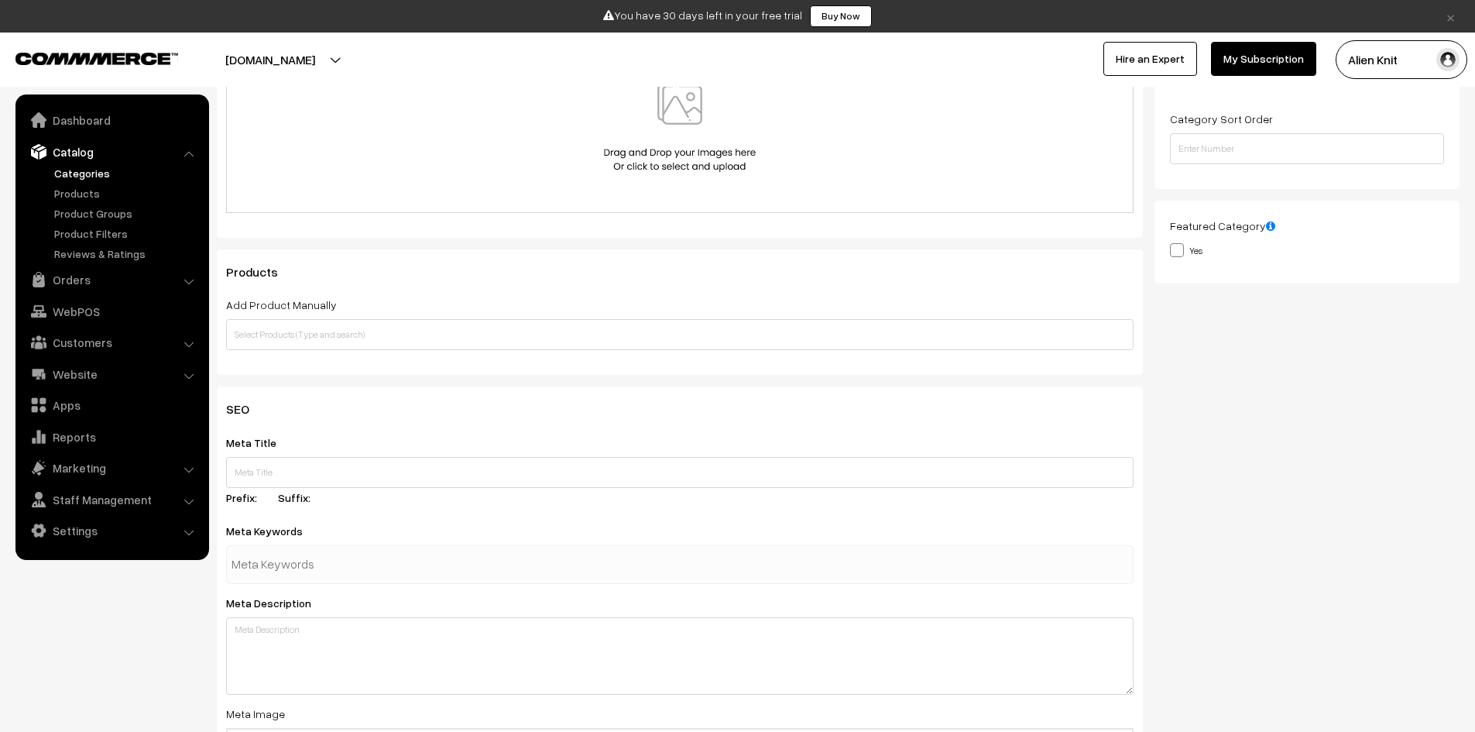
scroll to position [310, 0]
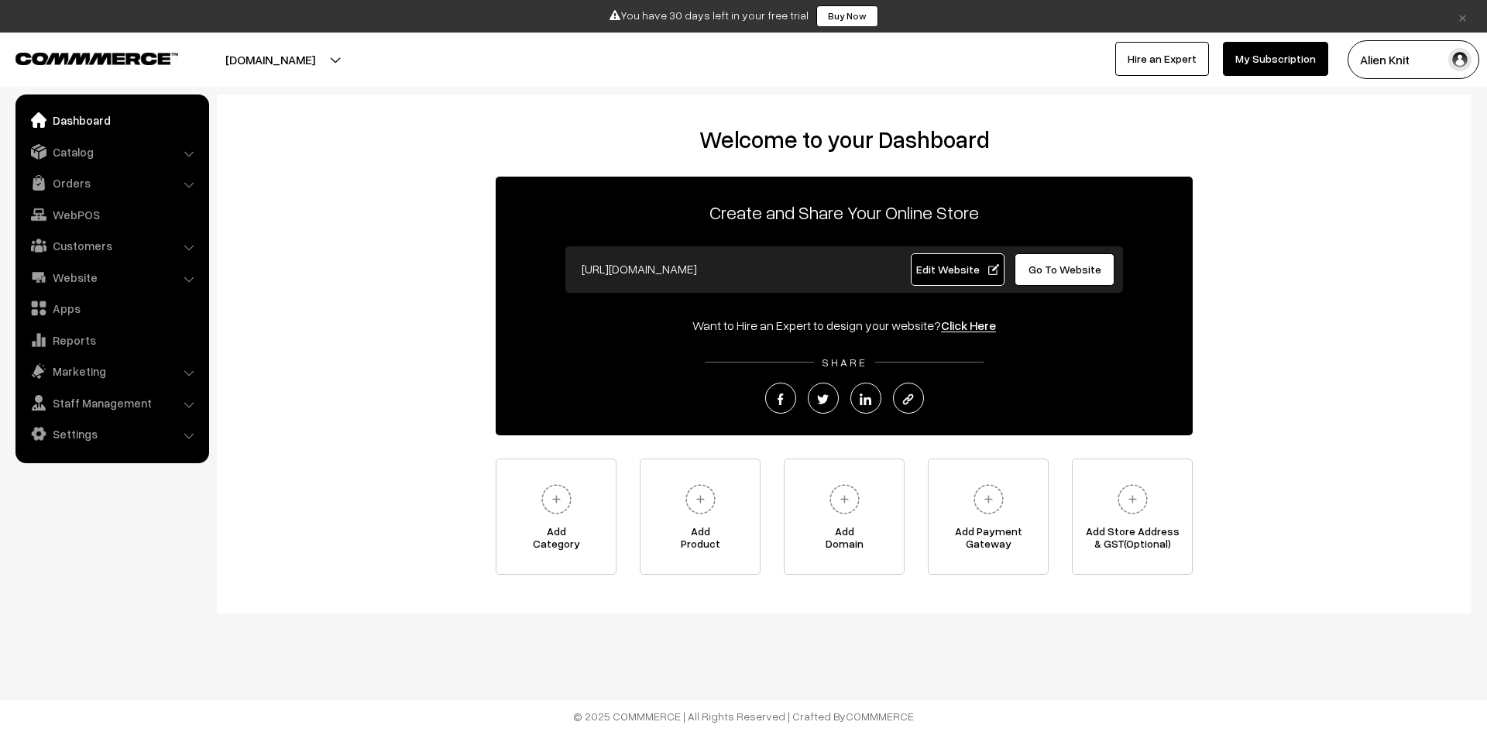
click at [1402, 62] on button "Alien Knit" at bounding box center [1413, 59] width 132 height 39
click at [1415, 168] on link "Support" at bounding box center [1413, 176] width 132 height 34
click at [1372, 269] on div "Welcome to your Dashboard Create and Share Your Online Store [URL][DOMAIN_NAME]…" at bounding box center [843, 349] width 1223 height 449
click at [141, 440] on link "Settings" at bounding box center [111, 434] width 184 height 28
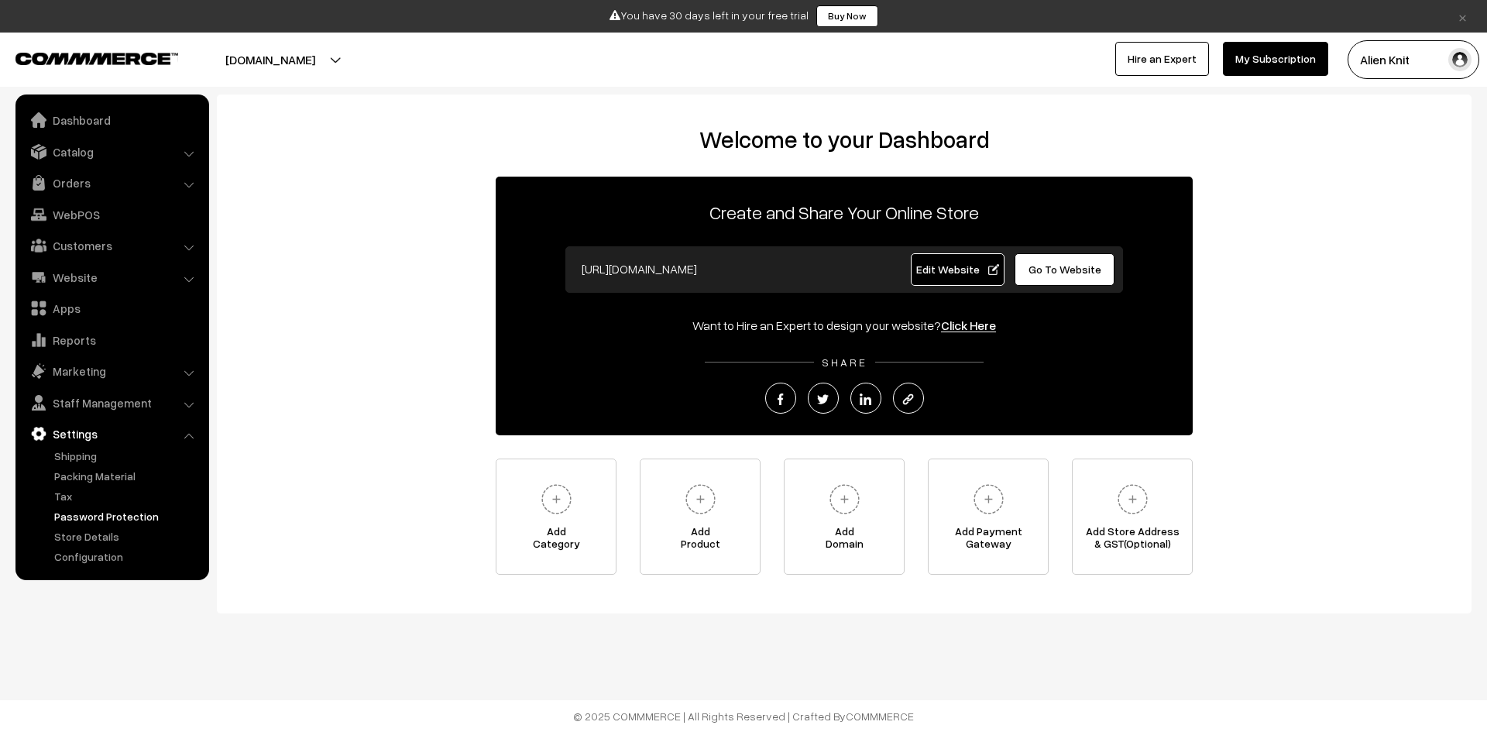
click at [147, 520] on link "Password Protection" at bounding box center [126, 516] width 153 height 16
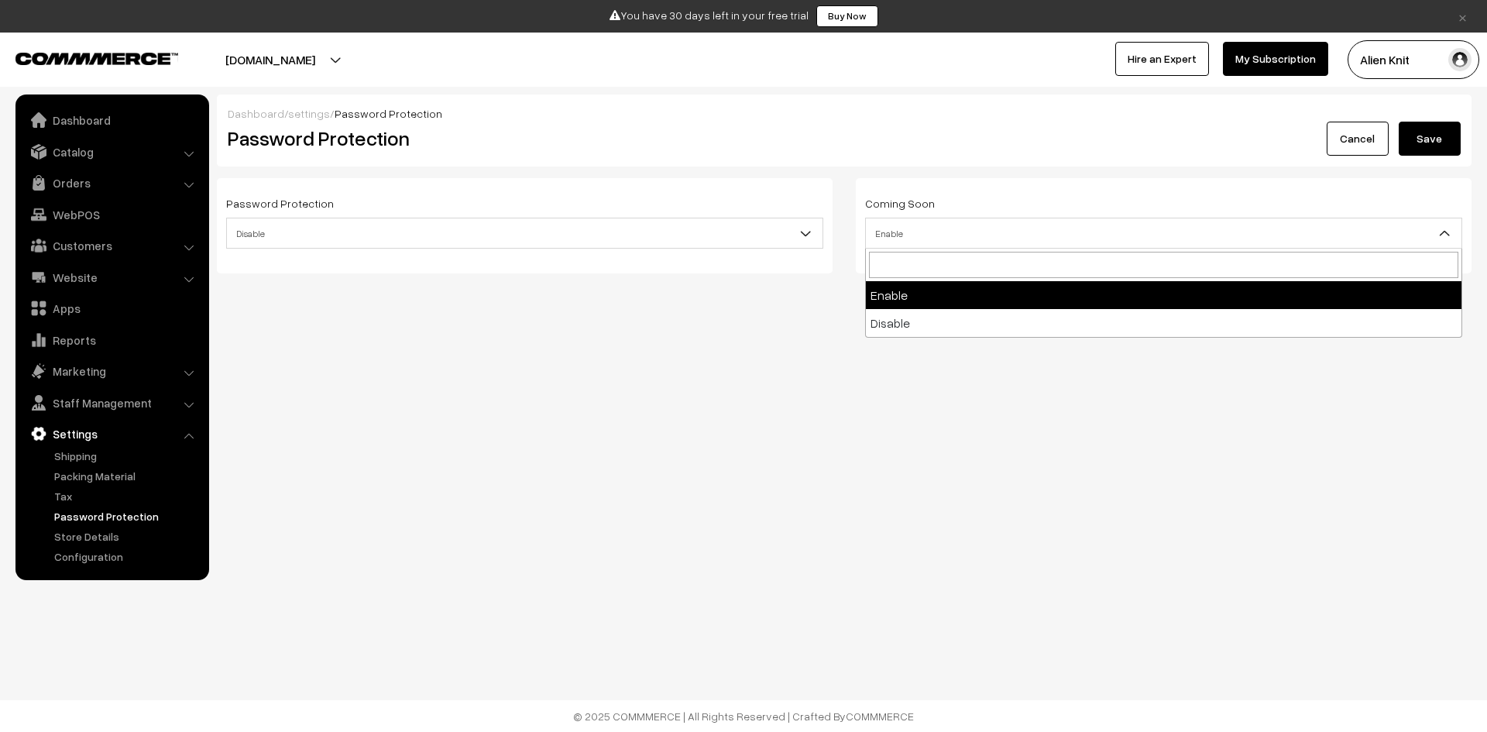
click at [1055, 235] on span "Enable" at bounding box center [1163, 233] width 595 height 27
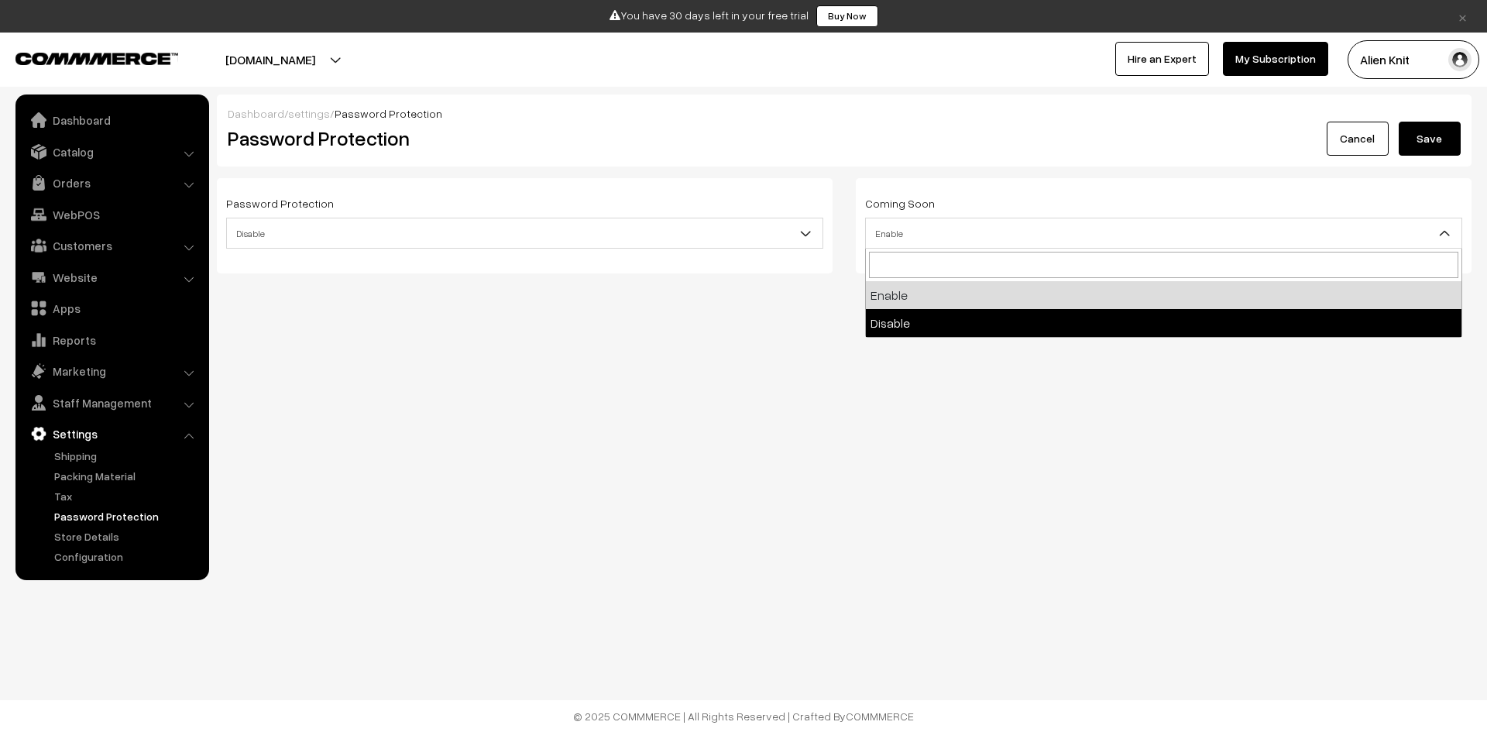
select select "2"
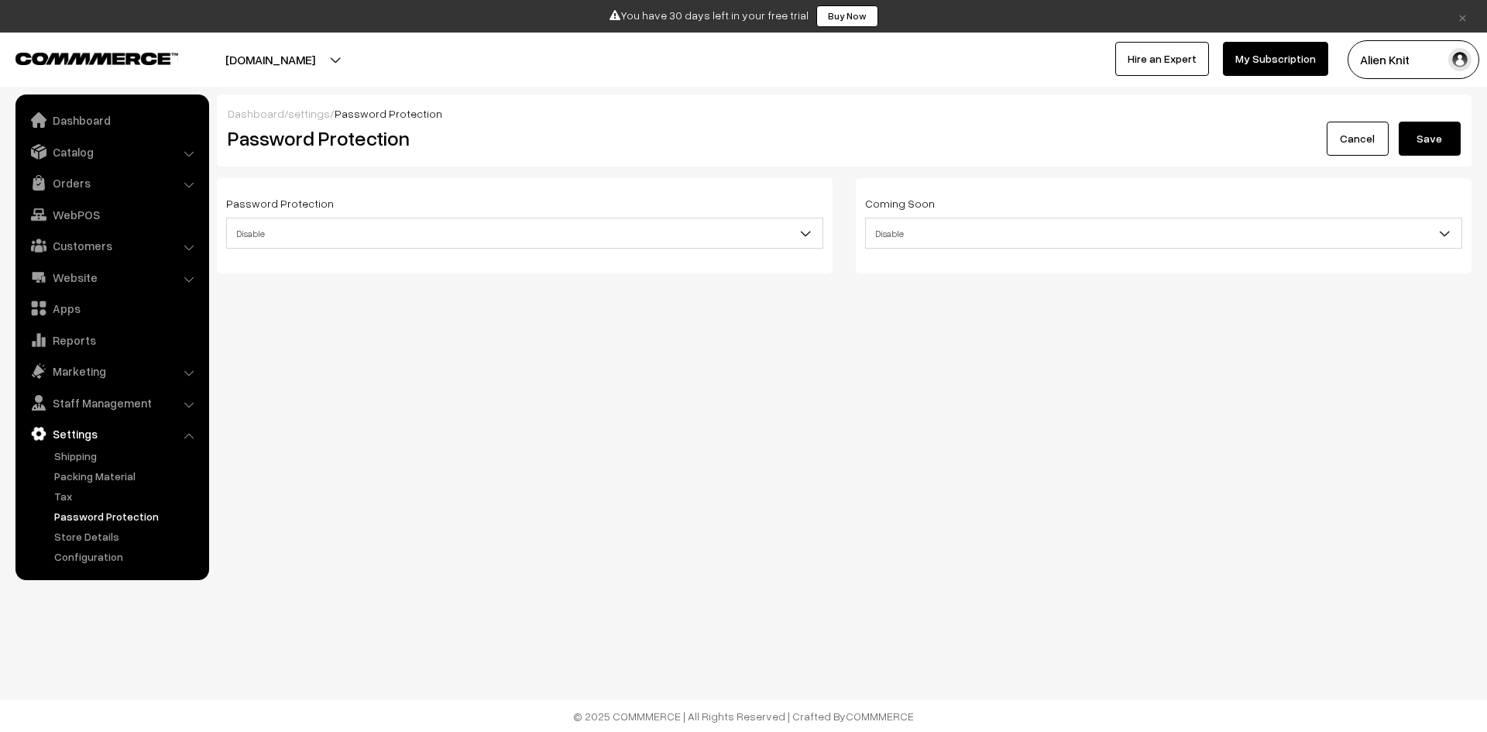
click at [1421, 141] on button "Save" at bounding box center [1429, 139] width 62 height 34
